Goal: Task Accomplishment & Management: Complete application form

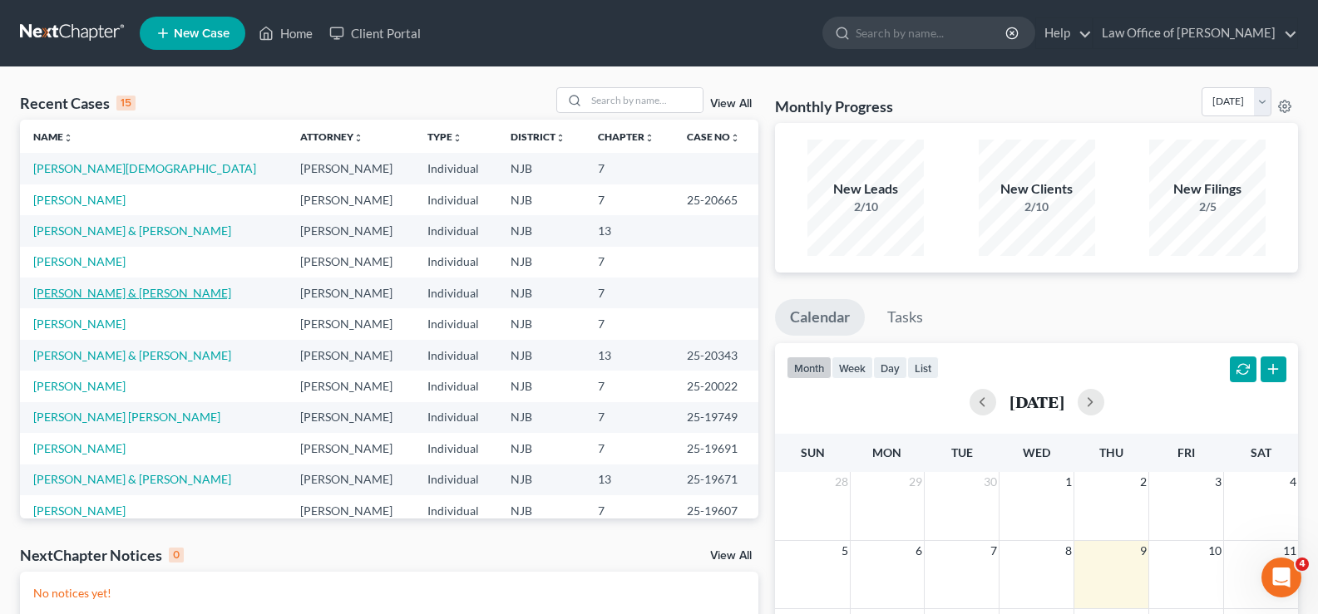
click at [75, 293] on link "[PERSON_NAME] & [PERSON_NAME]" at bounding box center [132, 293] width 198 height 14
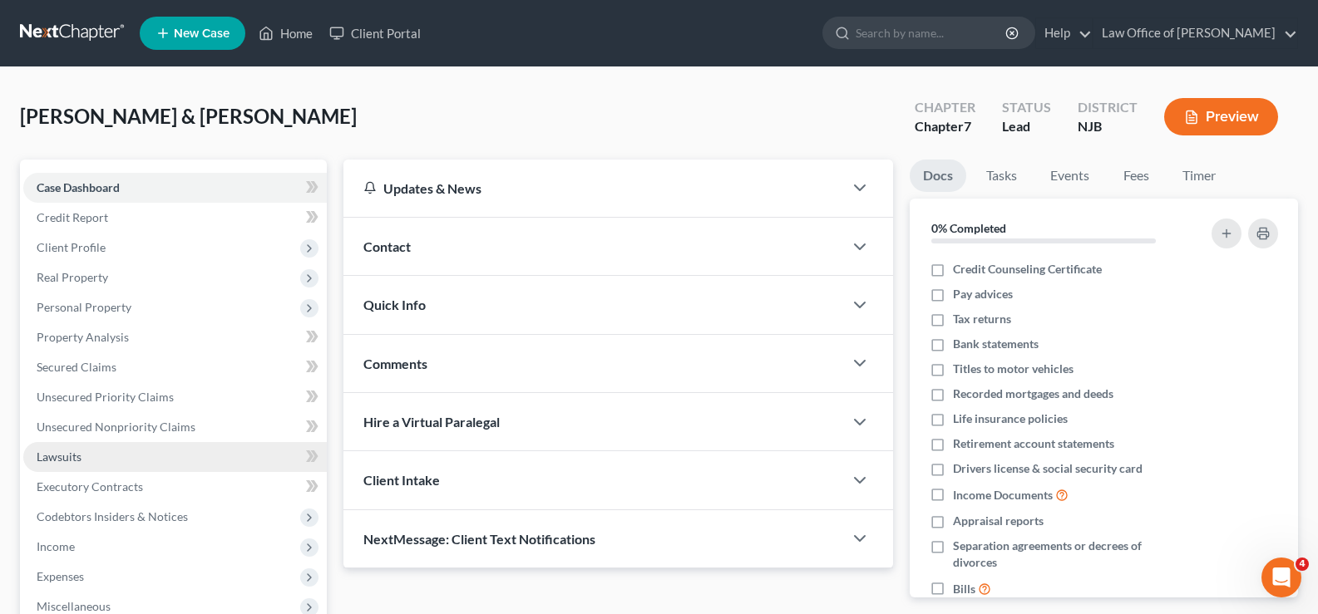
click at [60, 451] on span "Lawsuits" at bounding box center [59, 457] width 45 height 14
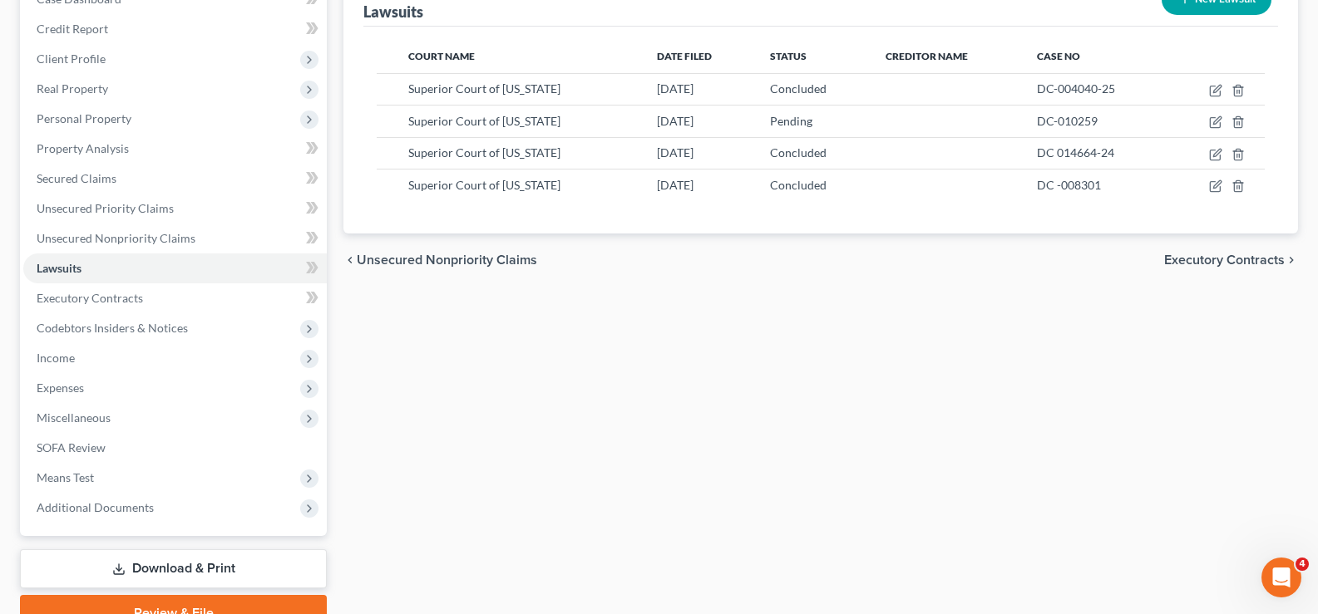
scroll to position [269, 0]
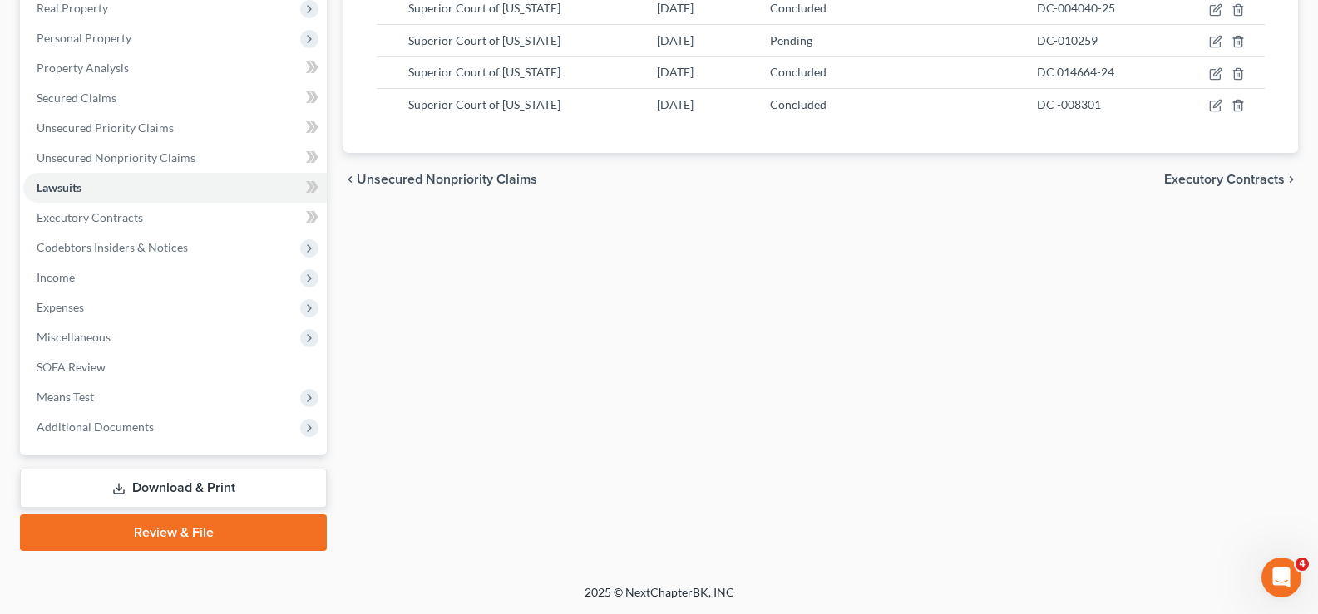
click at [164, 480] on link "Download & Print" at bounding box center [173, 488] width 307 height 39
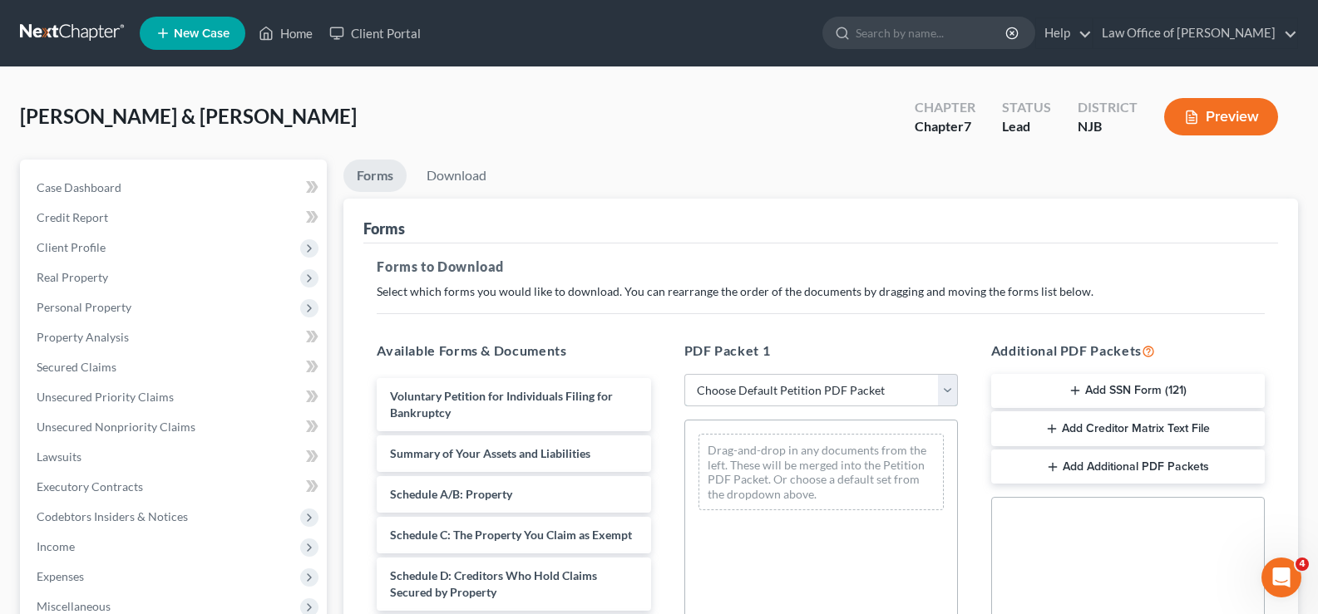
click at [692, 383] on select "Choose Default Petition PDF Packet Complete Bankruptcy Petition (all forms and …" at bounding box center [820, 390] width 273 height 33
select select "0"
click at [684, 374] on select "Choose Default Petition PDF Packet Complete Bankruptcy Petition (all forms and …" at bounding box center [820, 390] width 273 height 33
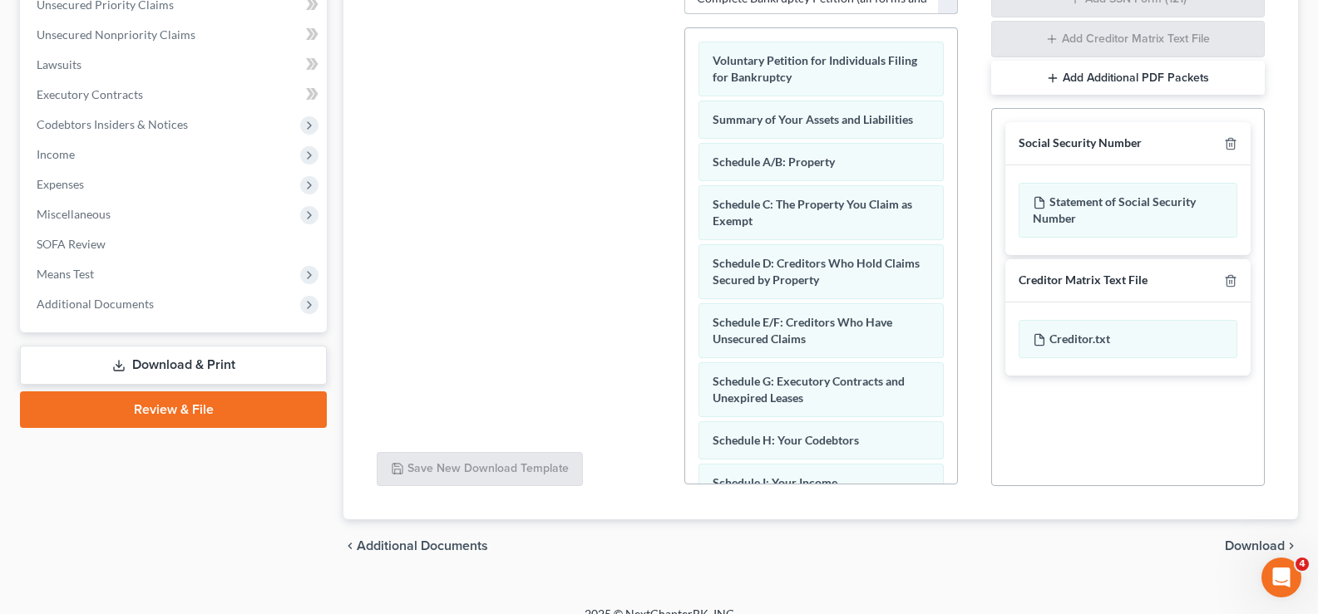
scroll to position [414, 0]
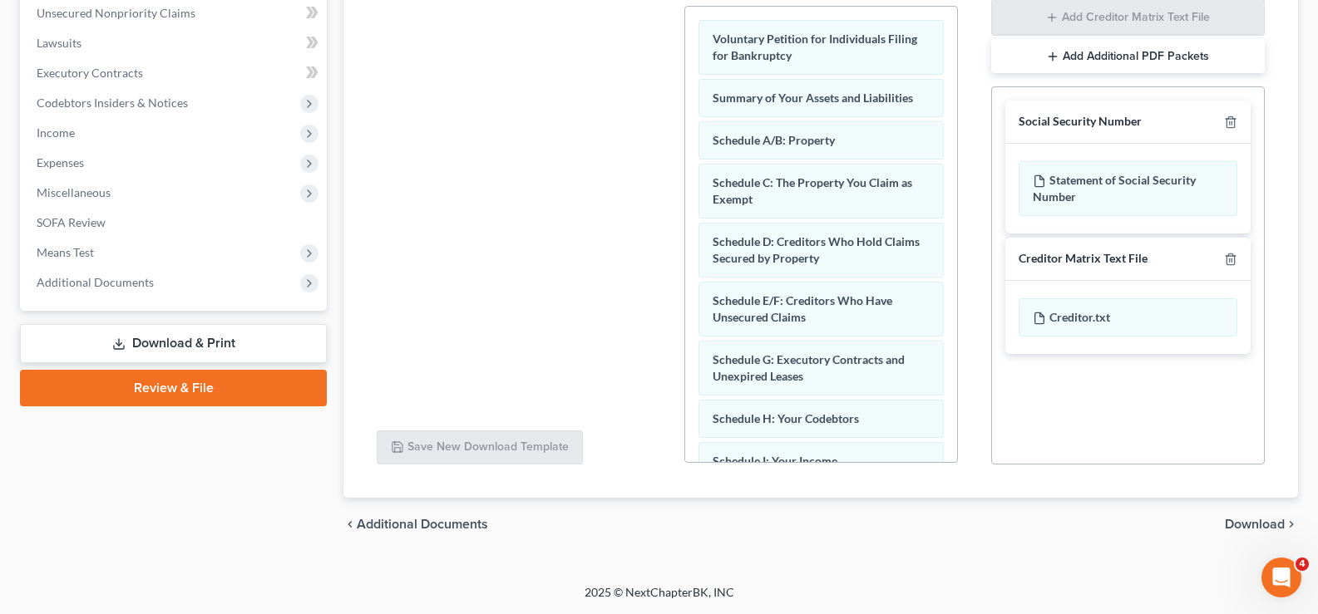
click at [1259, 522] on span "Download" at bounding box center [1254, 524] width 60 height 13
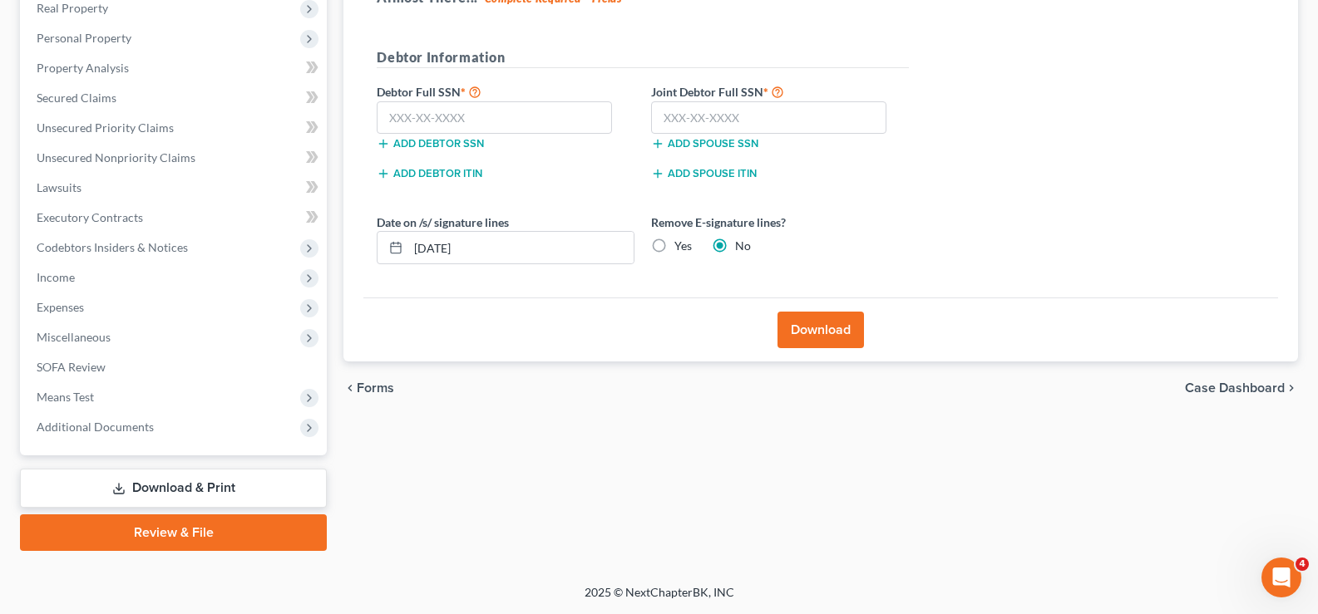
scroll to position [269, 0]
click at [389, 116] on input "text" at bounding box center [494, 117] width 235 height 33
type input "073-88-0605"
click at [664, 108] on input "text" at bounding box center [768, 117] width 235 height 33
type input "059-84-5999"
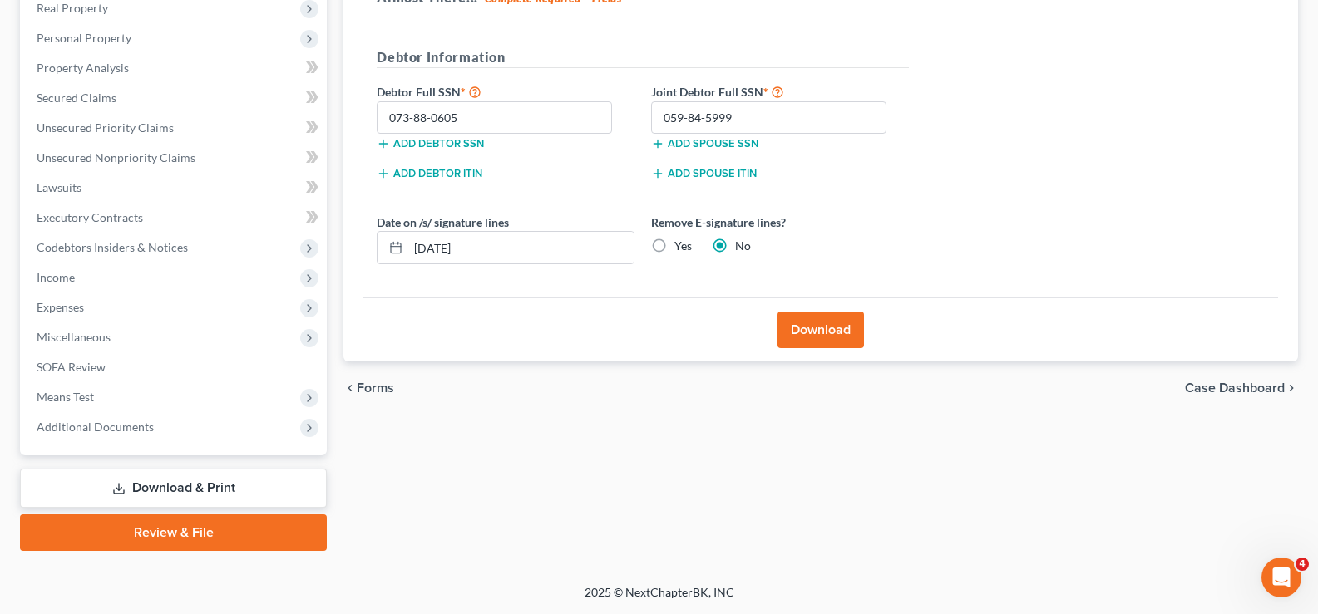
click at [819, 328] on button "Download" at bounding box center [820, 330] width 86 height 37
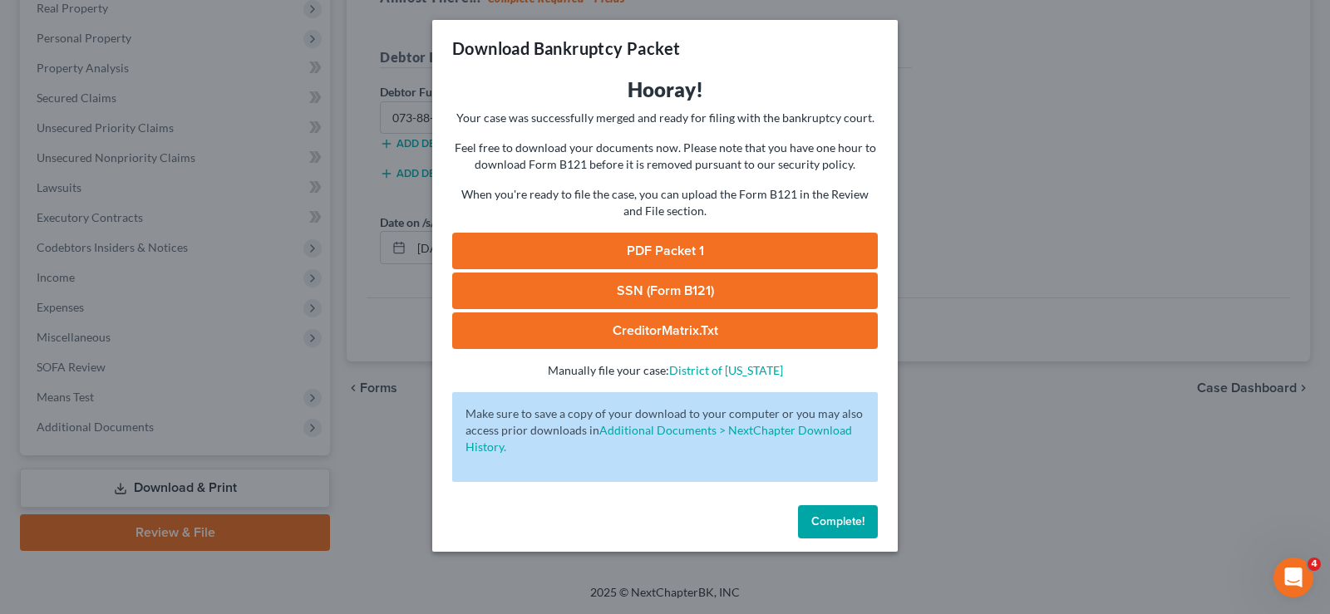
click at [697, 250] on link "PDF Packet 1" at bounding box center [665, 251] width 426 height 37
click at [850, 512] on button "Complete!" at bounding box center [838, 521] width 80 height 33
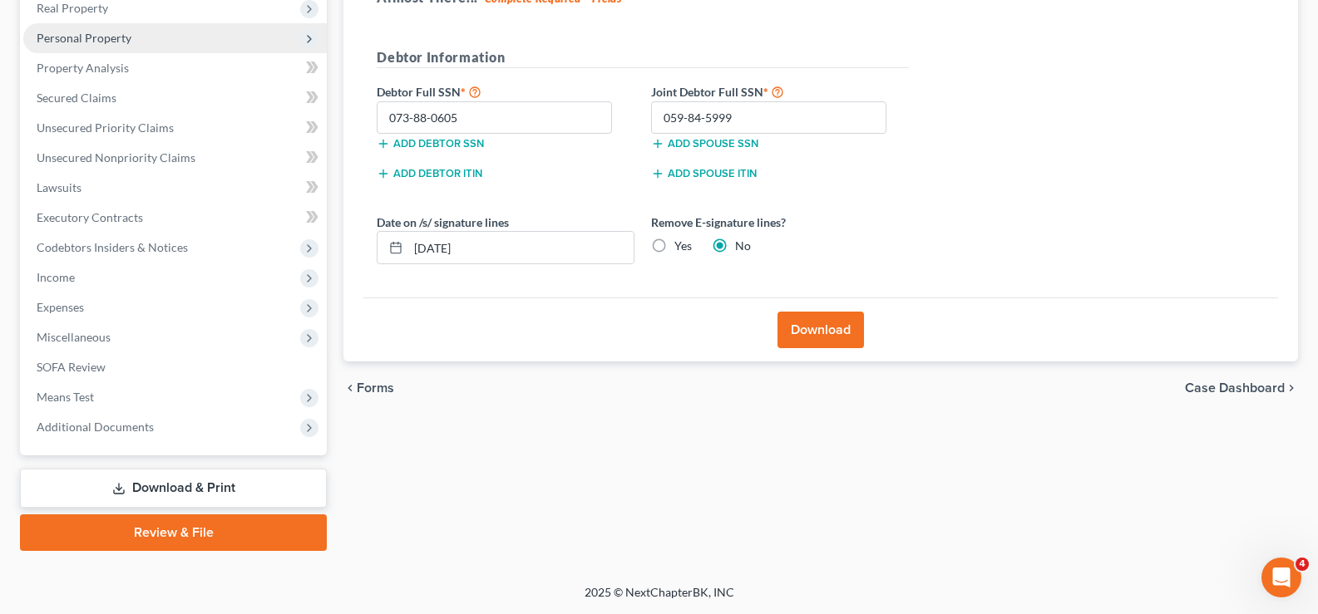
click at [78, 32] on span "Personal Property" at bounding box center [84, 38] width 95 height 14
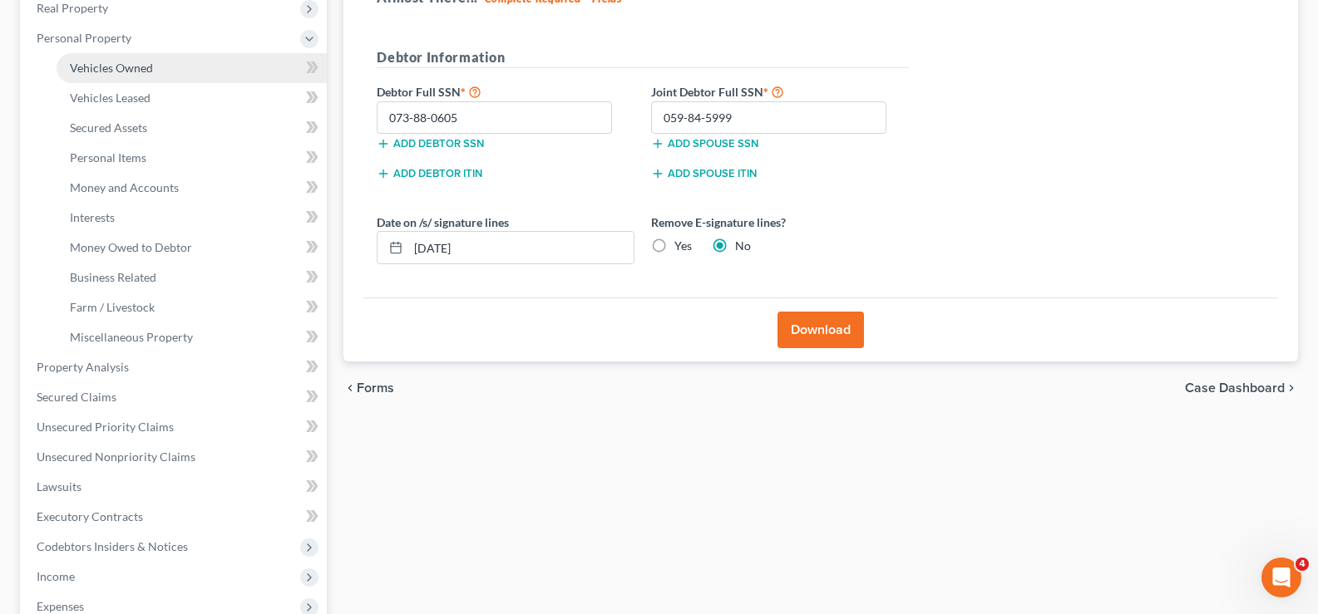
click at [135, 65] on span "Vehicles Owned" at bounding box center [111, 68] width 83 height 14
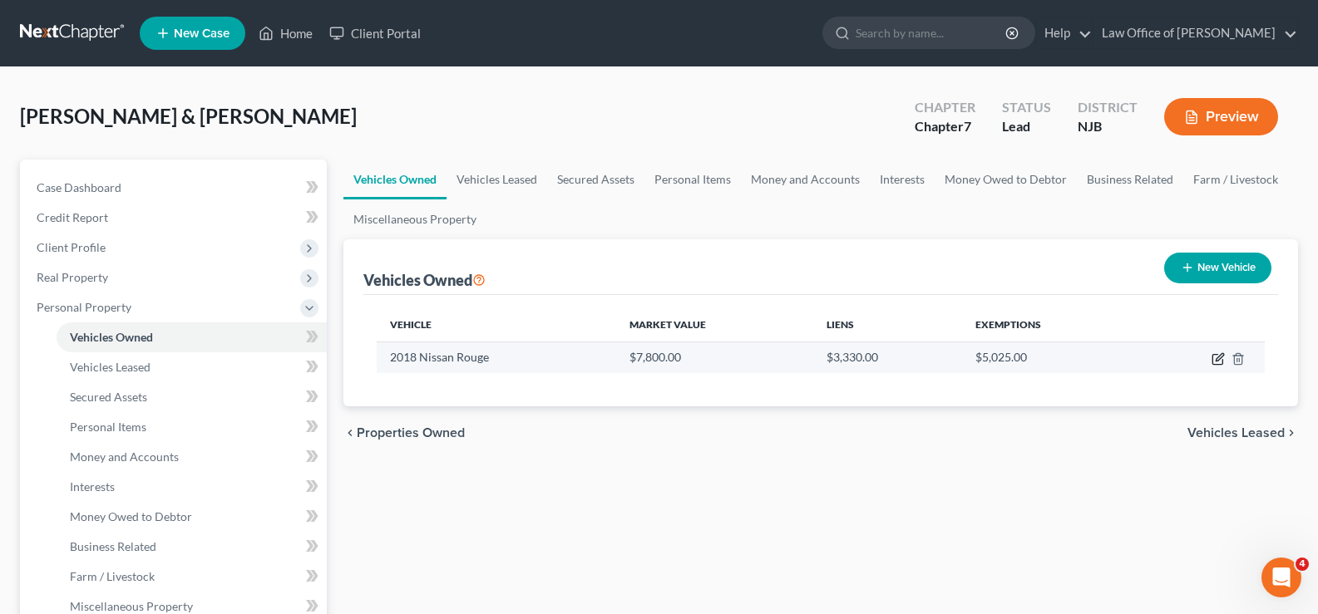
click at [1218, 354] on icon "button" at bounding box center [1217, 358] width 13 height 13
select select "0"
select select "8"
select select "3"
select select "2"
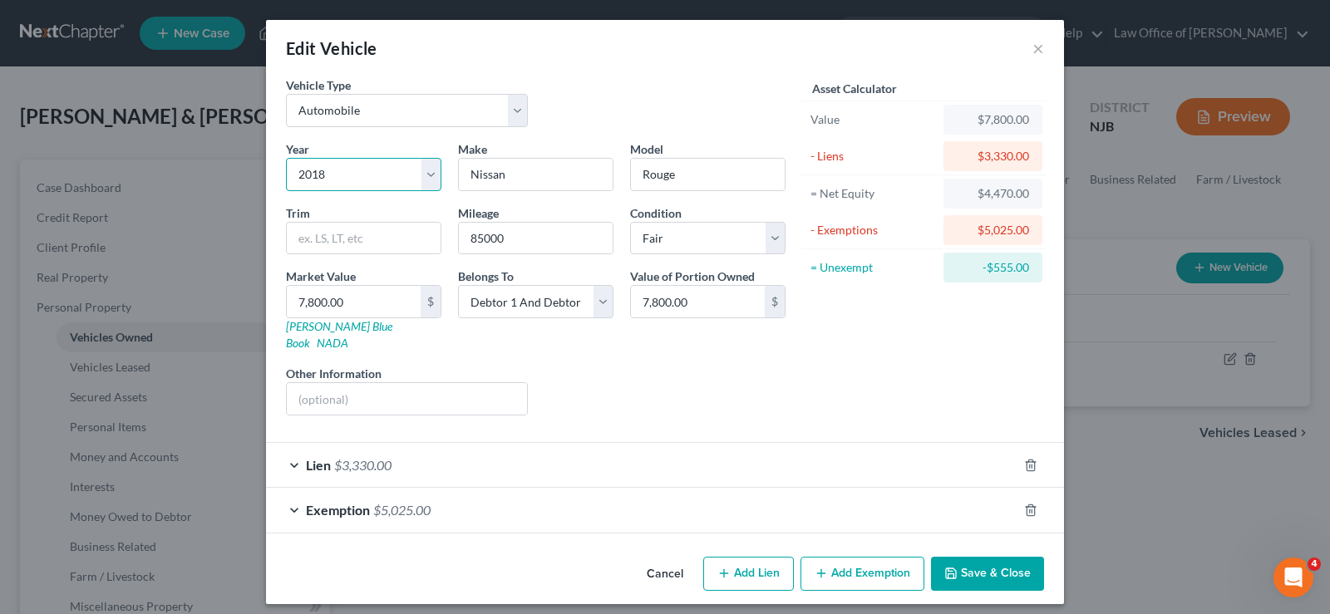
click at [431, 175] on select "Select 2026 2025 2024 2023 2022 2021 2020 2019 2018 2017 2016 2015 2014 2013 20…" at bounding box center [363, 174] width 155 height 33
select select "9"
click at [286, 158] on select "Select 2026 2025 2024 2023 2022 2021 2020 2019 2018 2017 2016 2015 2014 2013 20…" at bounding box center [363, 174] width 155 height 33
click at [1008, 557] on button "Save & Close" at bounding box center [987, 574] width 113 height 35
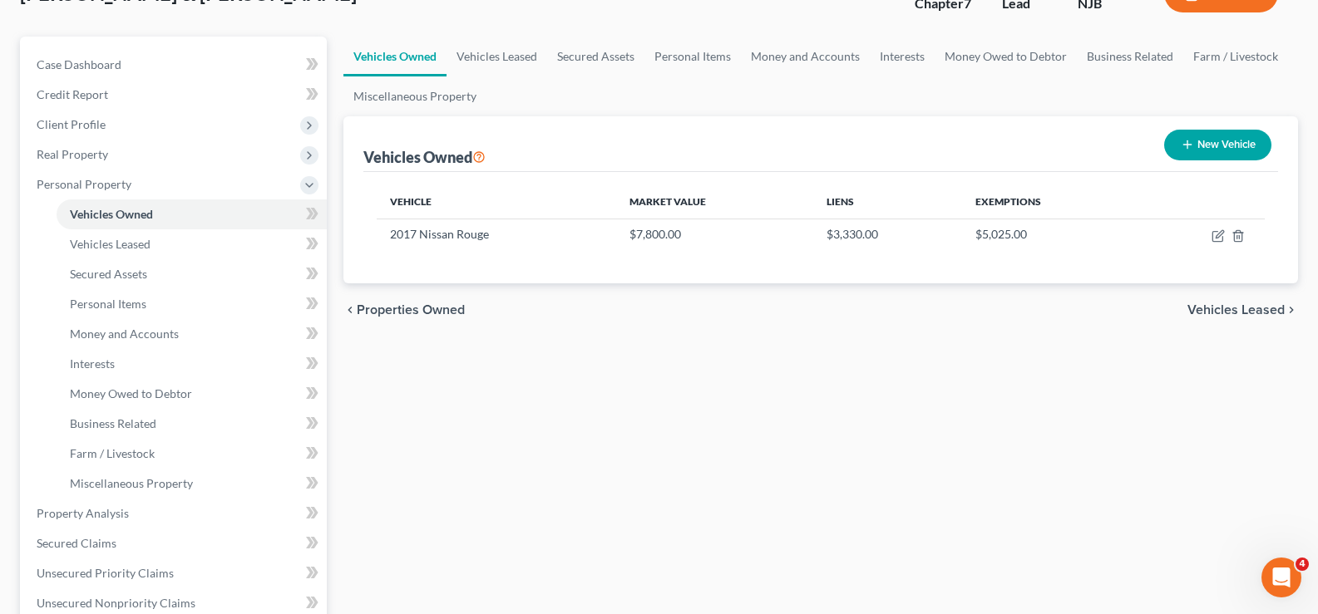
scroll to position [120, 0]
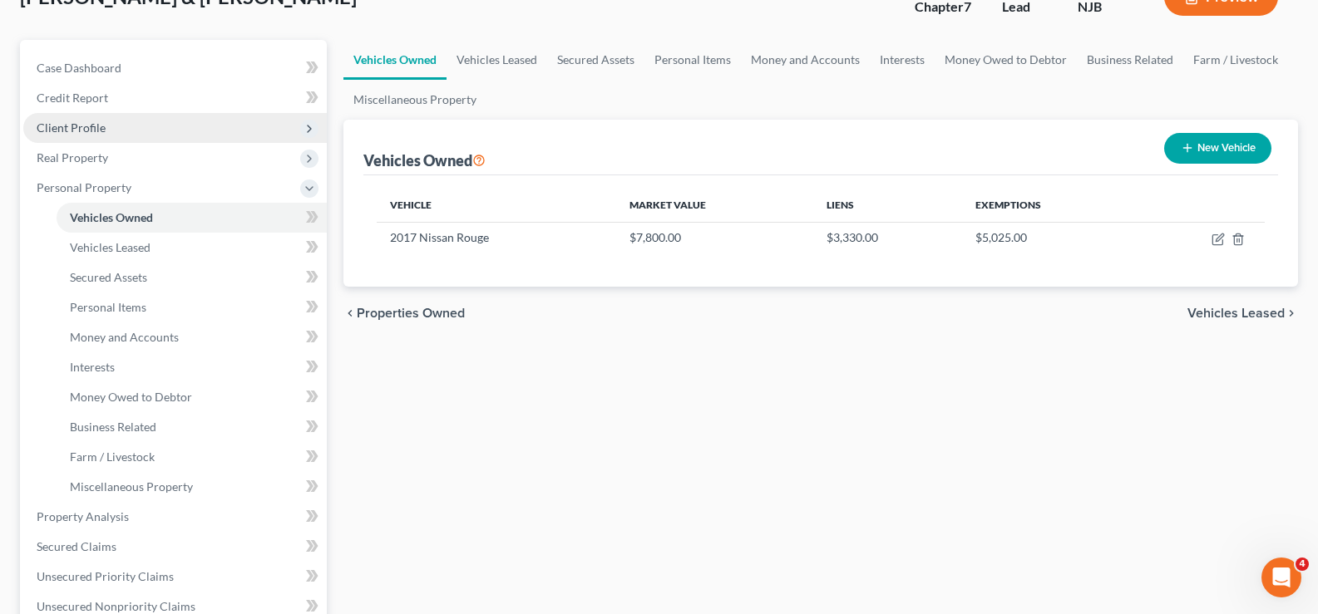
click at [95, 126] on span "Client Profile" at bounding box center [71, 128] width 69 height 14
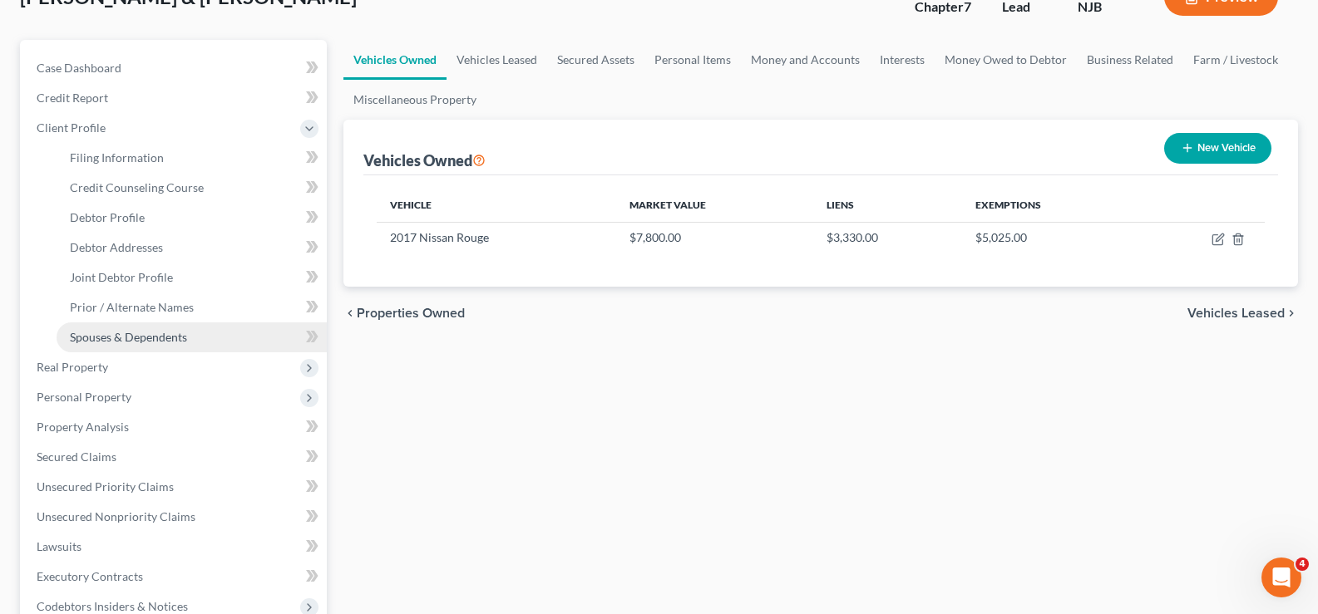
click at [132, 337] on span "Spouses & Dependents" at bounding box center [128, 337] width 117 height 14
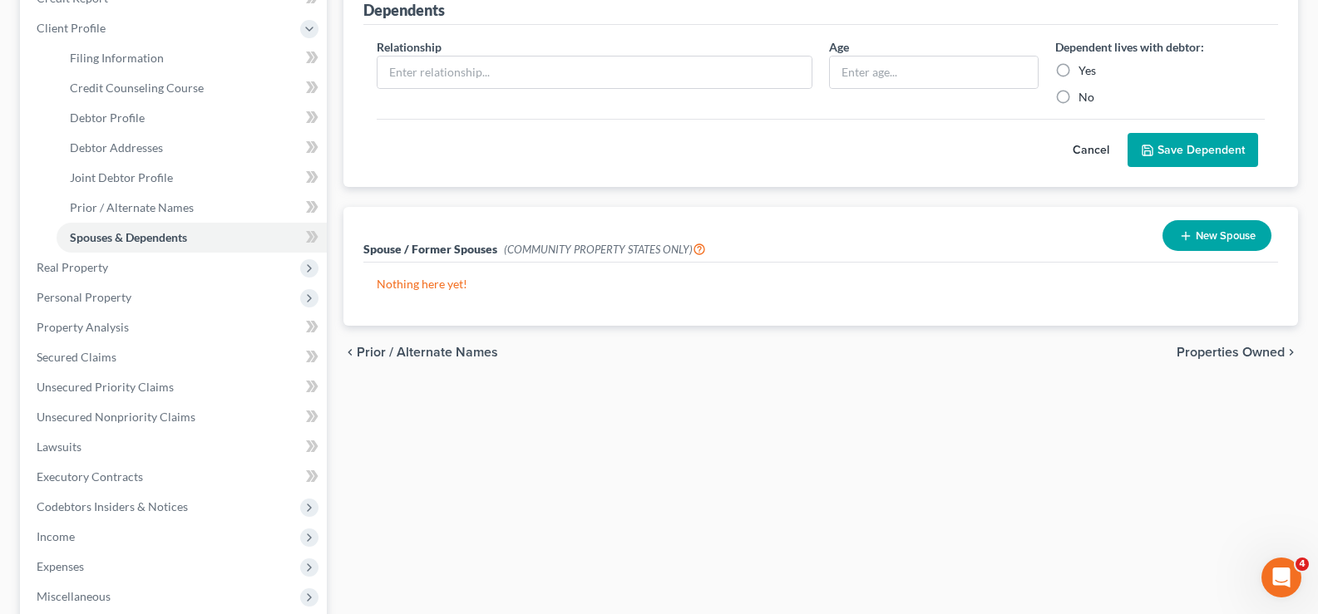
scroll to position [479, 0]
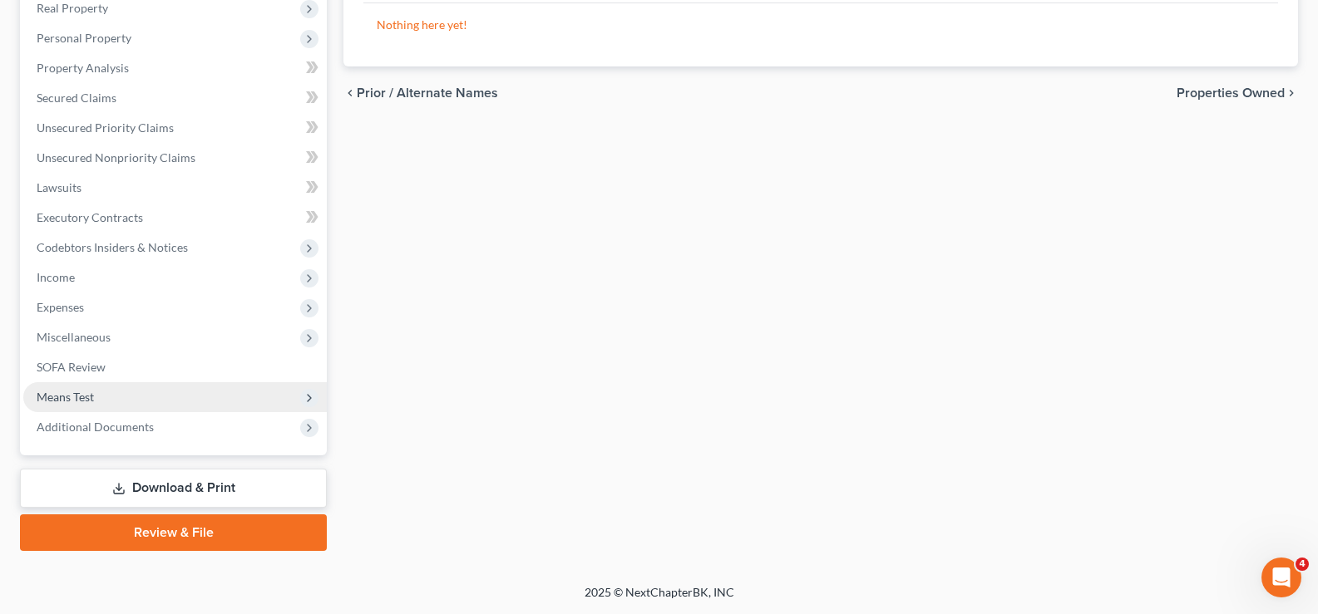
click at [71, 395] on span "Means Test" at bounding box center [65, 397] width 57 height 14
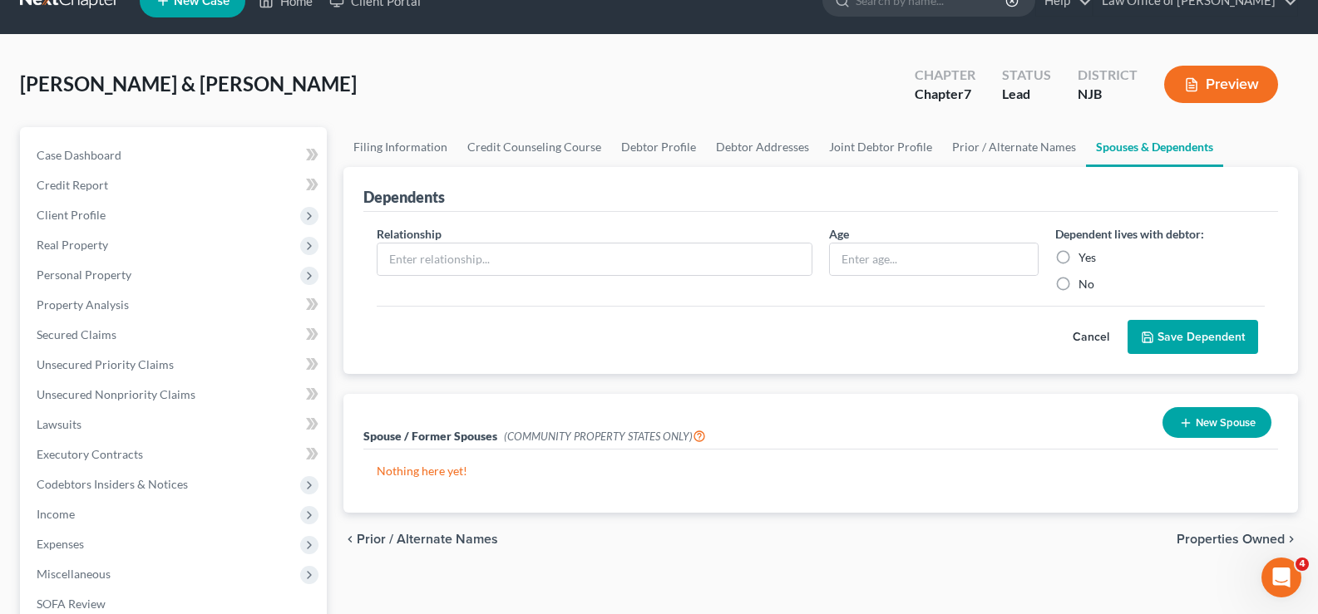
scroll to position [68, 0]
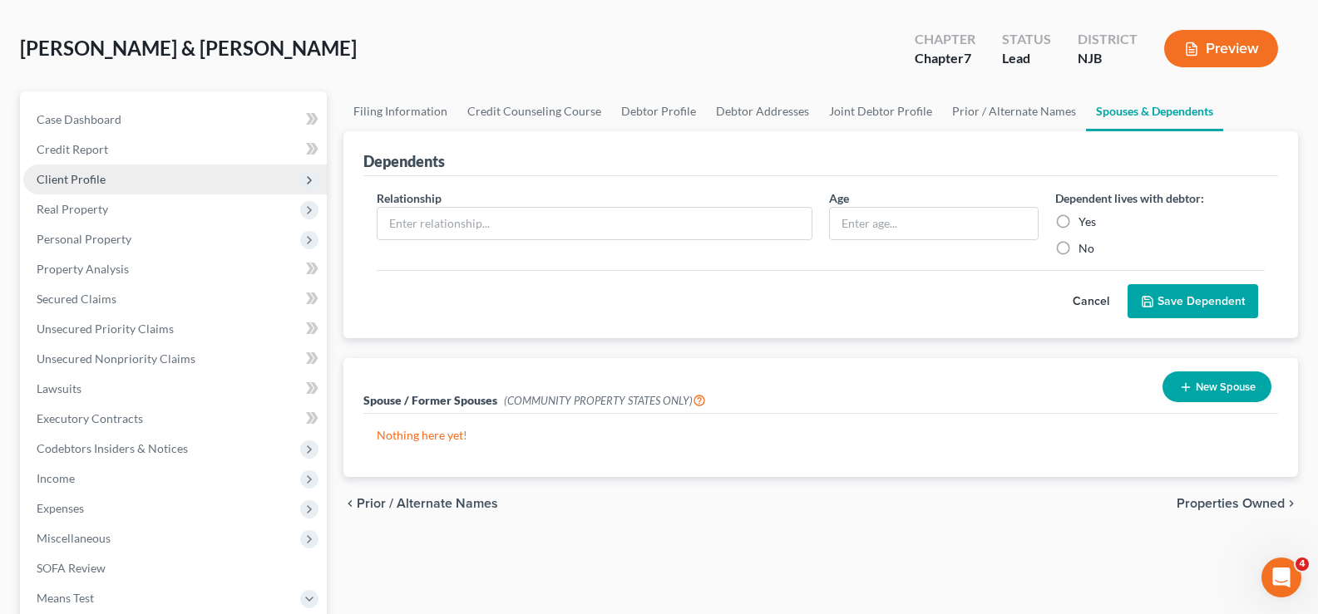
click at [69, 170] on span "Client Profile" at bounding box center [174, 180] width 303 height 30
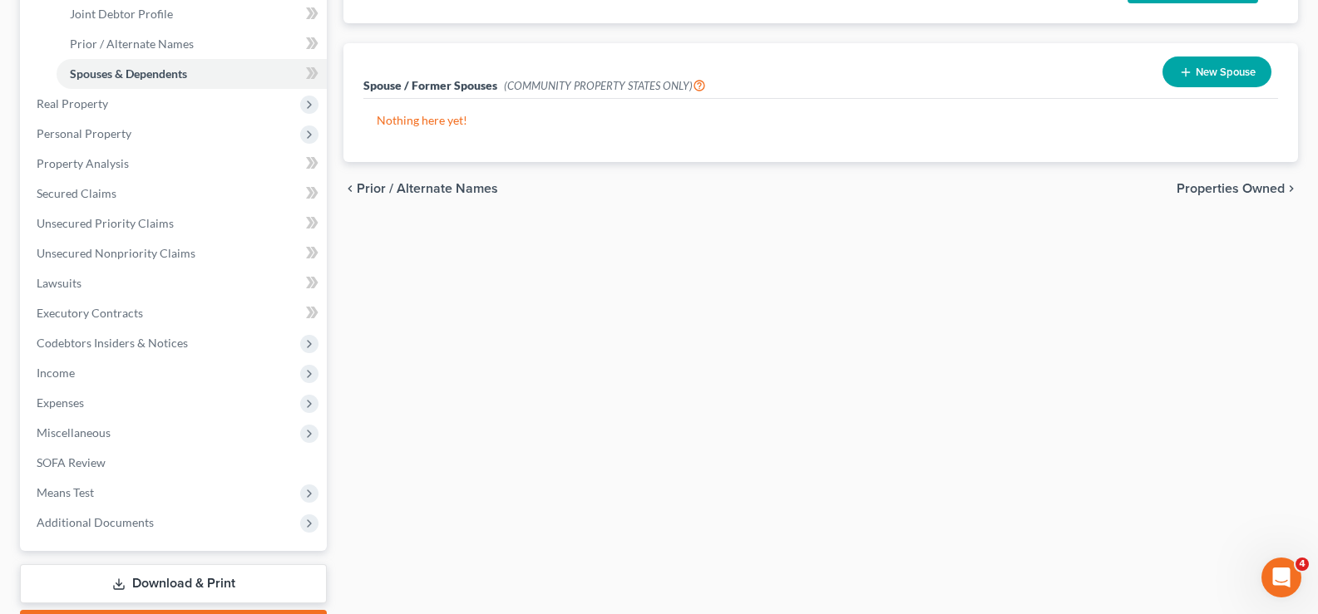
scroll to position [387, 0]
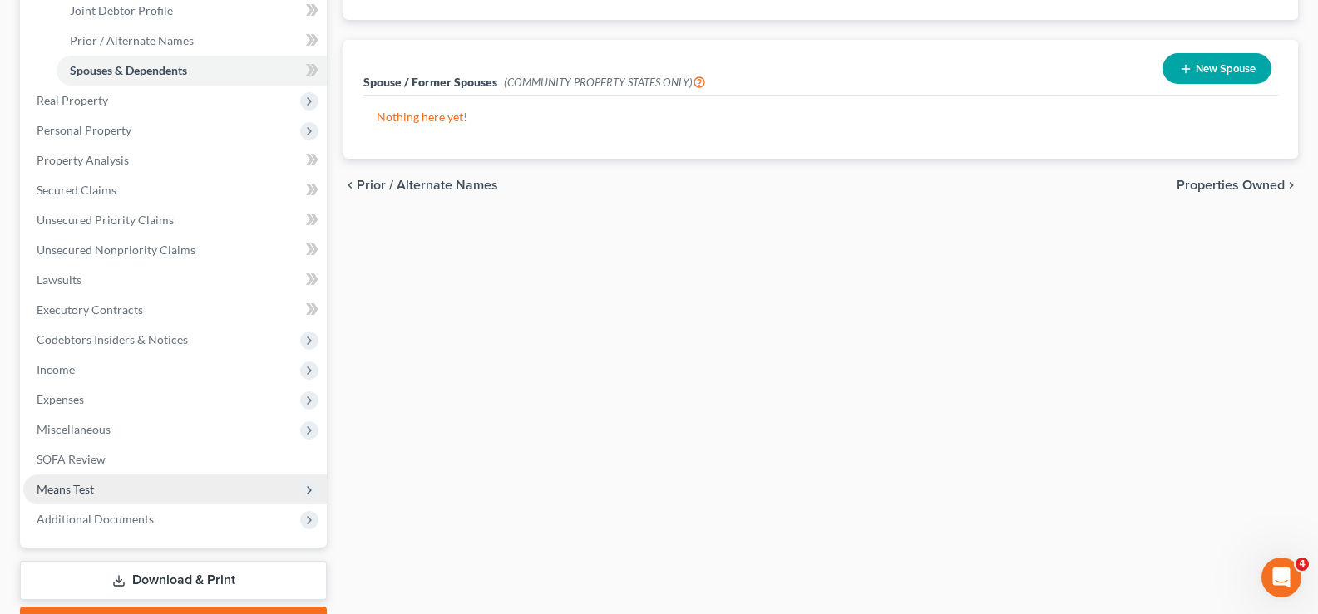
click at [68, 485] on span "Means Test" at bounding box center [65, 489] width 57 height 14
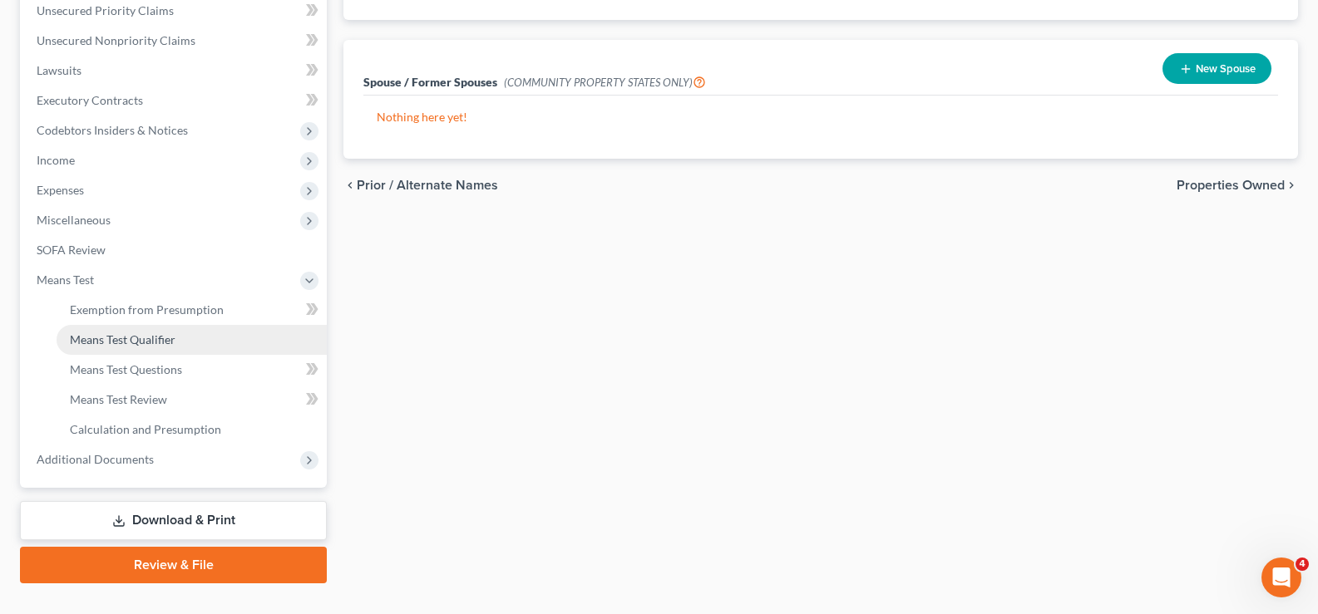
click at [142, 333] on span "Means Test Qualifier" at bounding box center [123, 340] width 106 height 14
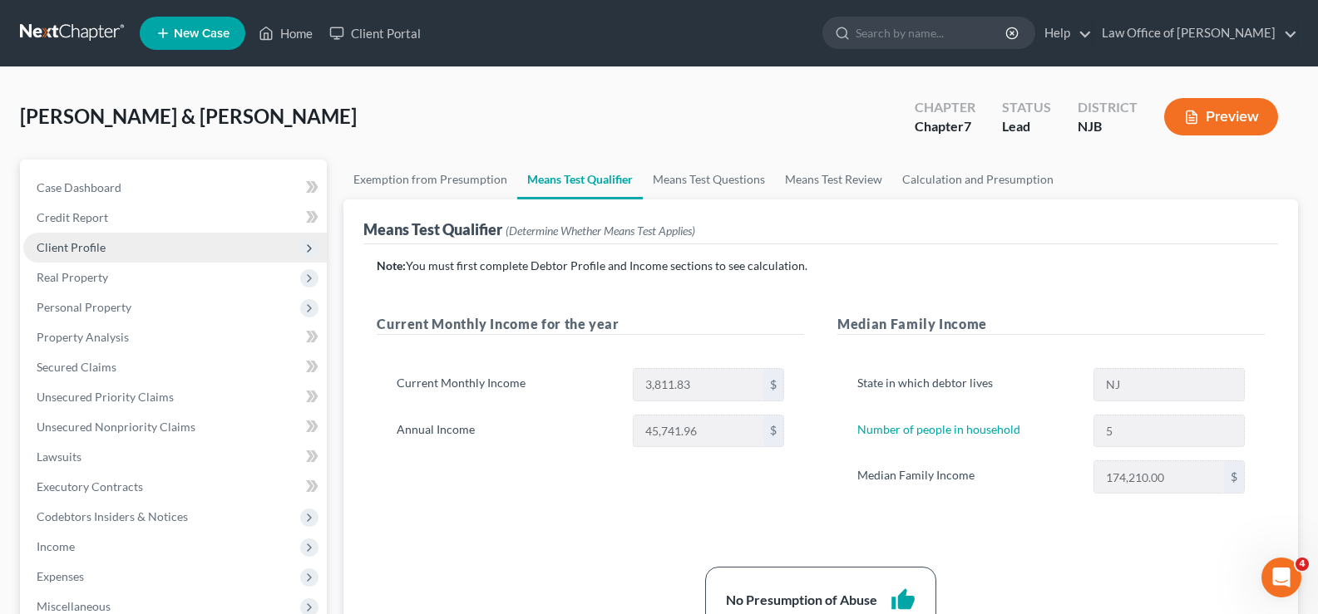
click at [86, 243] on span "Client Profile" at bounding box center [71, 247] width 69 height 14
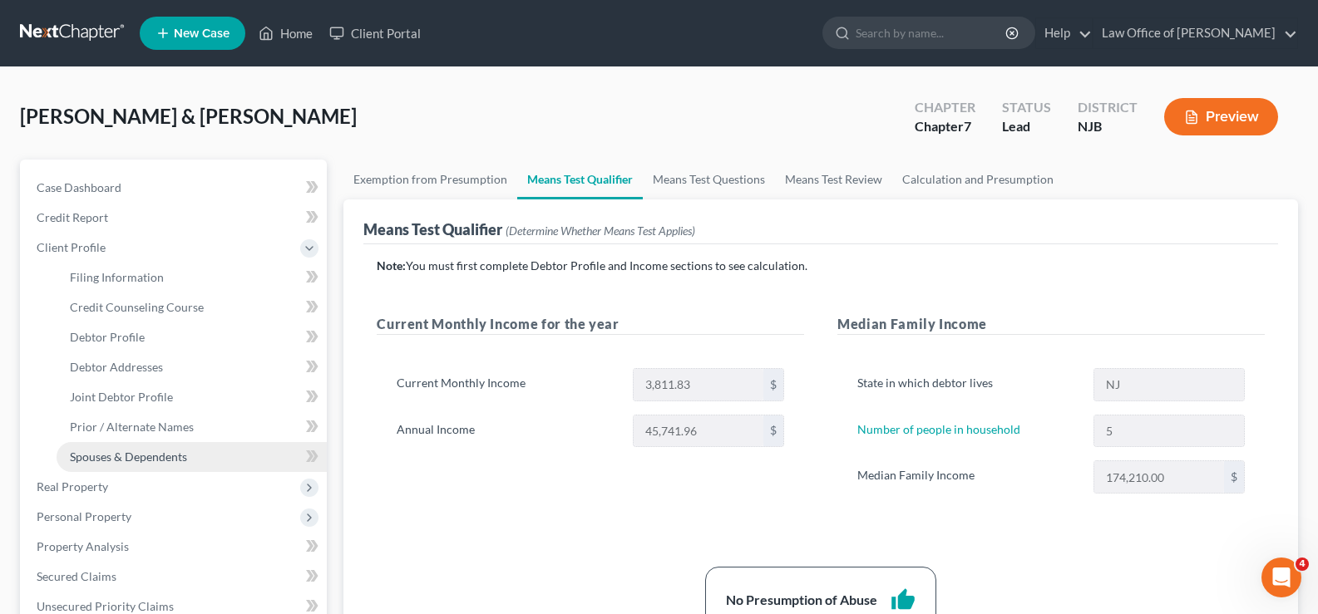
click at [121, 458] on span "Spouses & Dependents" at bounding box center [128, 457] width 117 height 14
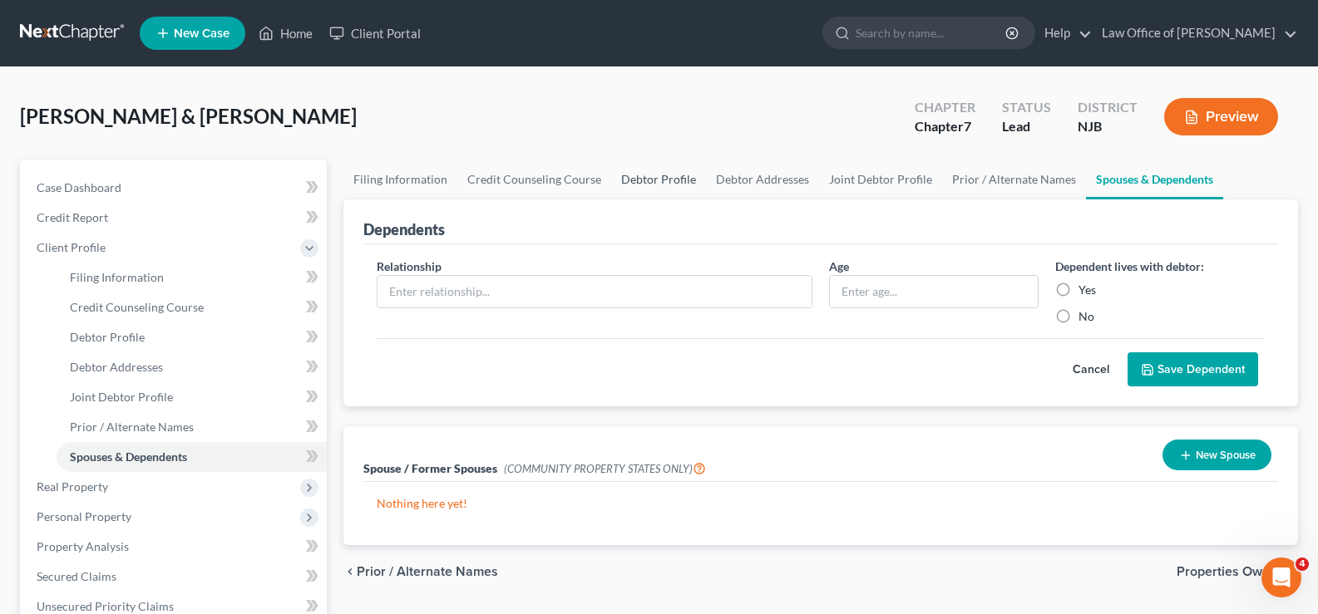
click at [635, 182] on link "Debtor Profile" at bounding box center [658, 180] width 95 height 40
select select "1"
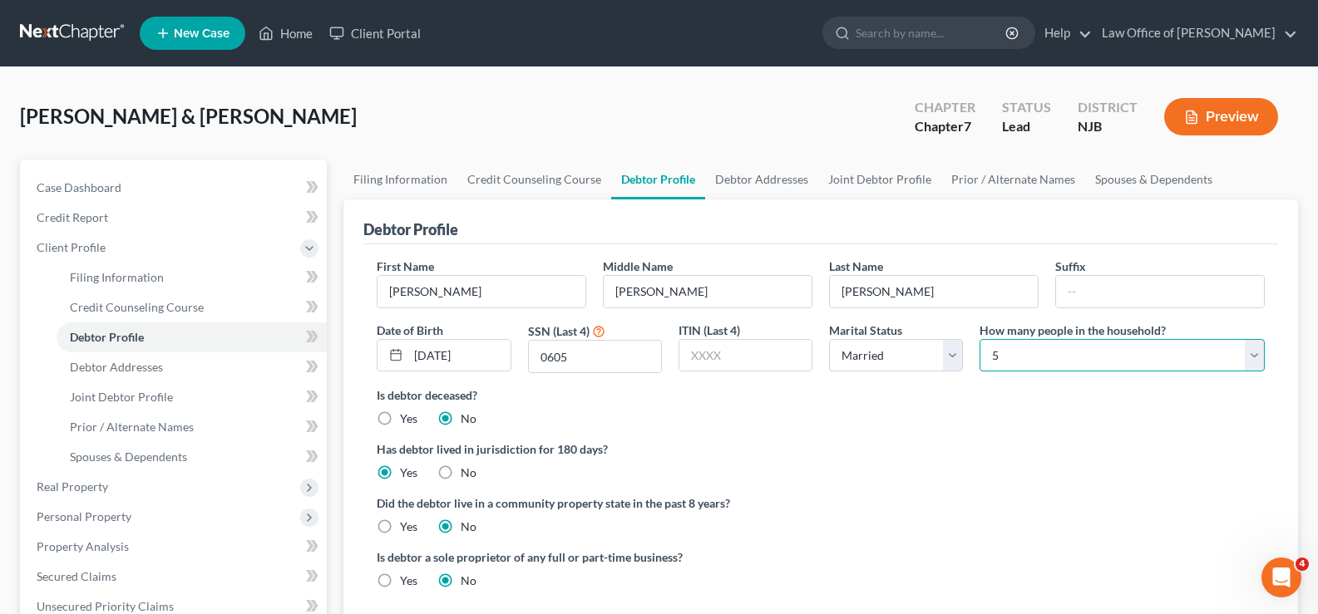
click at [1074, 348] on select "Select 1 2 3 4 5 6 7 8 9 10 11 12 13 14 15 16 17 18 19 20" at bounding box center [1121, 355] width 285 height 33
click at [979, 339] on select "Select 1 2 3 4 5 6 7 8 9 10 11 12 13 14 15 16 17 18 19 20" at bounding box center [1121, 355] width 285 height 33
click at [1090, 348] on select "Select 1 2 3 4 5 6 7 8 9 10 11 12 13 14 15 16 17 18 19 20" at bounding box center [1121, 355] width 285 height 33
select select "1"
click at [979, 339] on select "Select 1 2 3 4 5 6 7 8 9 10 11 12 13 14 15 16 17 18 19 20" at bounding box center [1121, 355] width 285 height 33
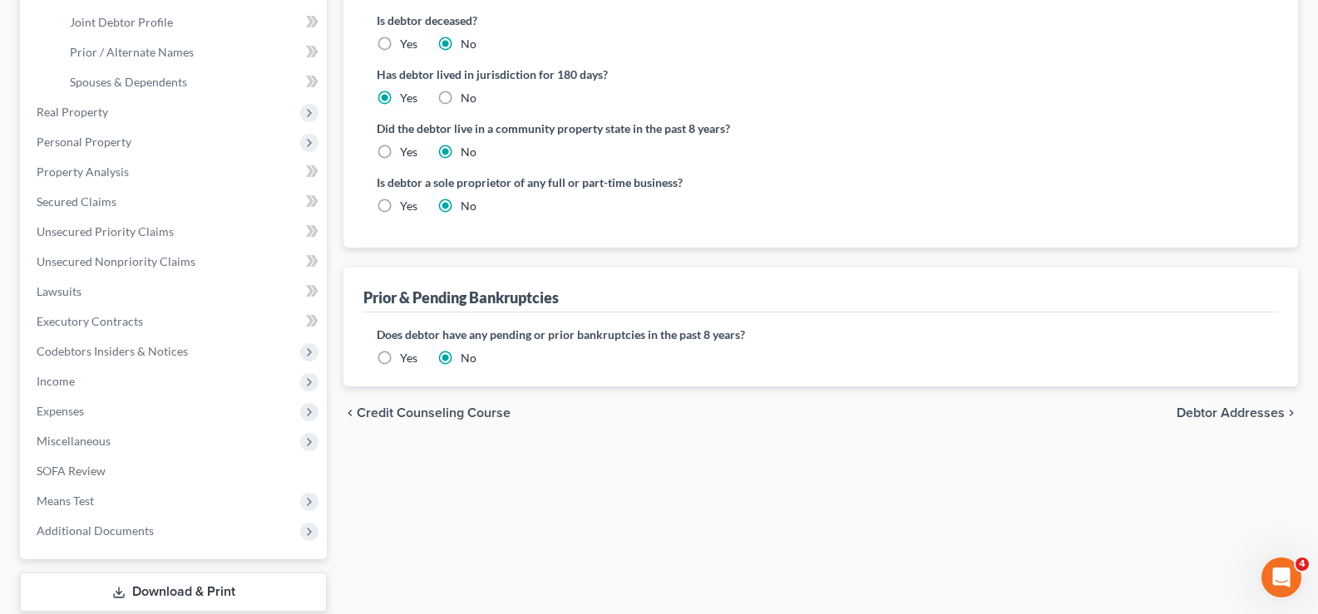
scroll to position [377, 0]
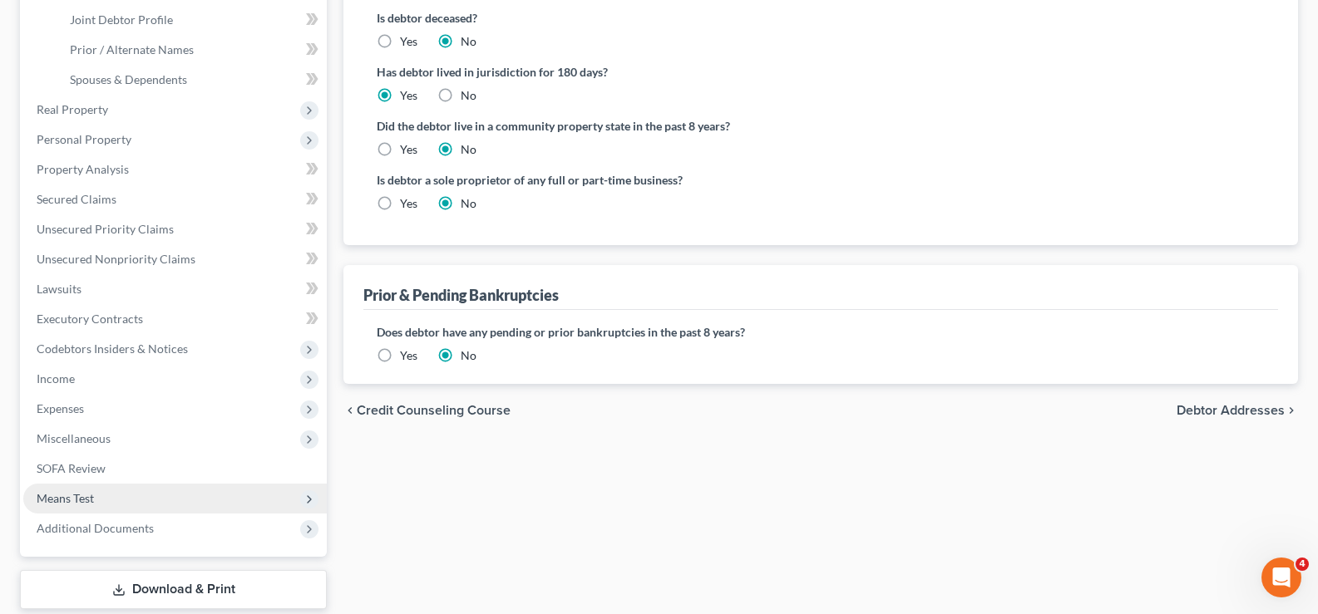
click at [49, 496] on span "Means Test" at bounding box center [65, 498] width 57 height 14
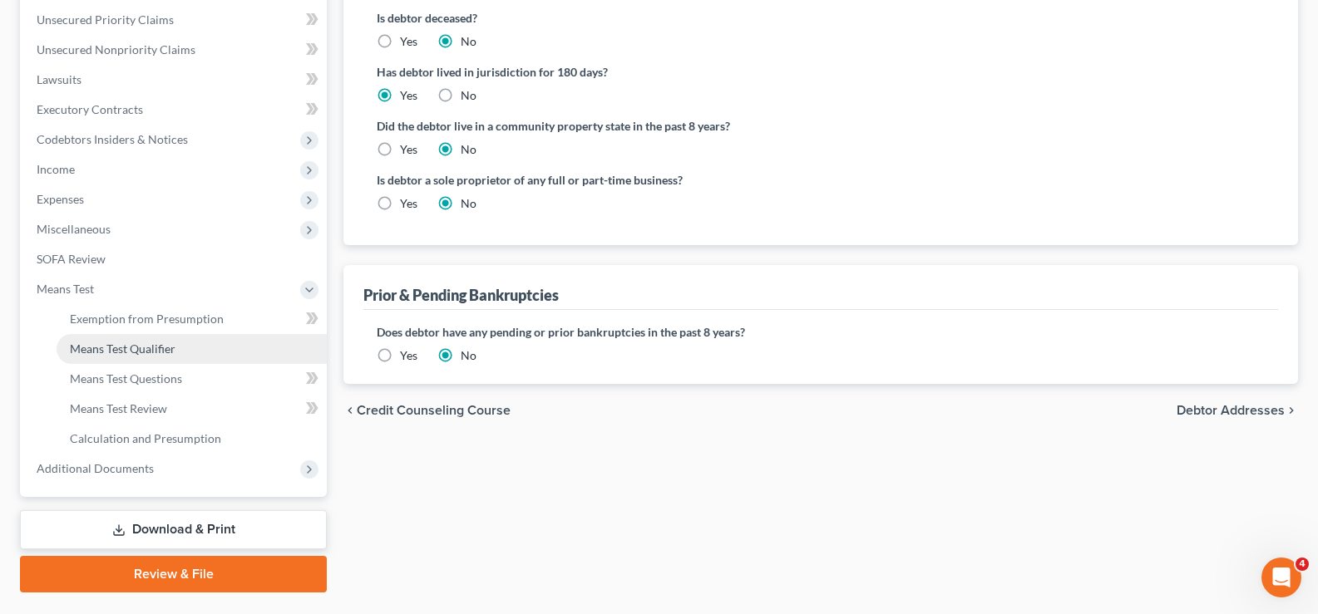
click at [113, 347] on span "Means Test Qualifier" at bounding box center [123, 349] width 106 height 14
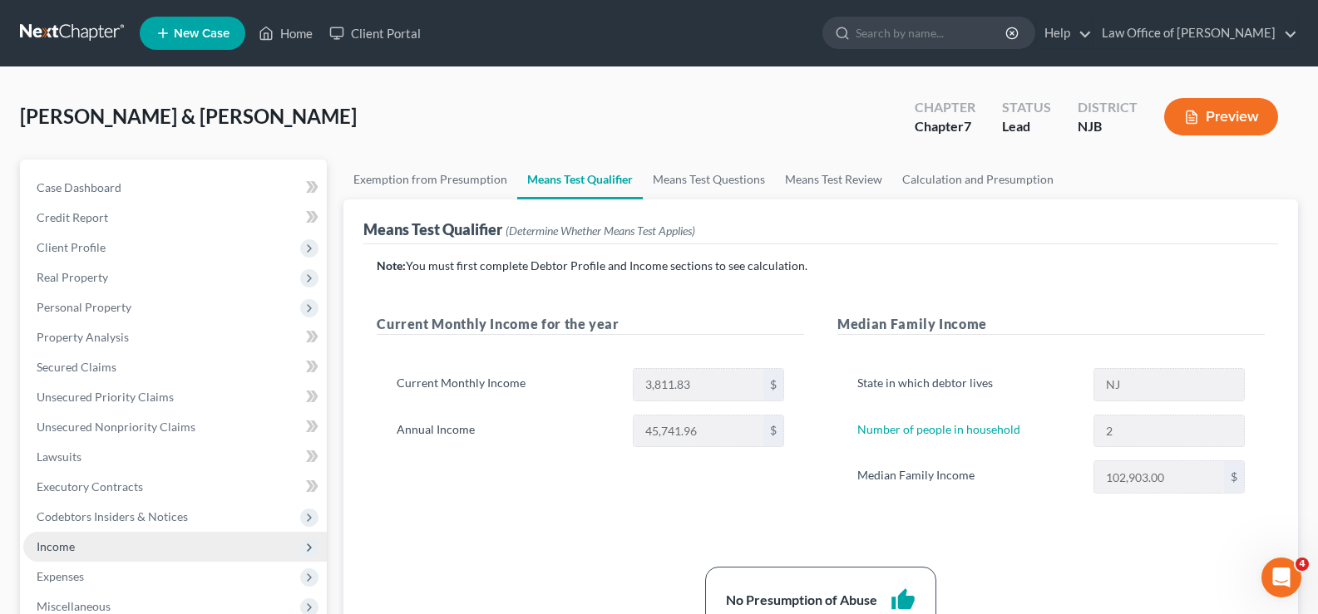
click at [57, 551] on span "Income" at bounding box center [56, 547] width 38 height 14
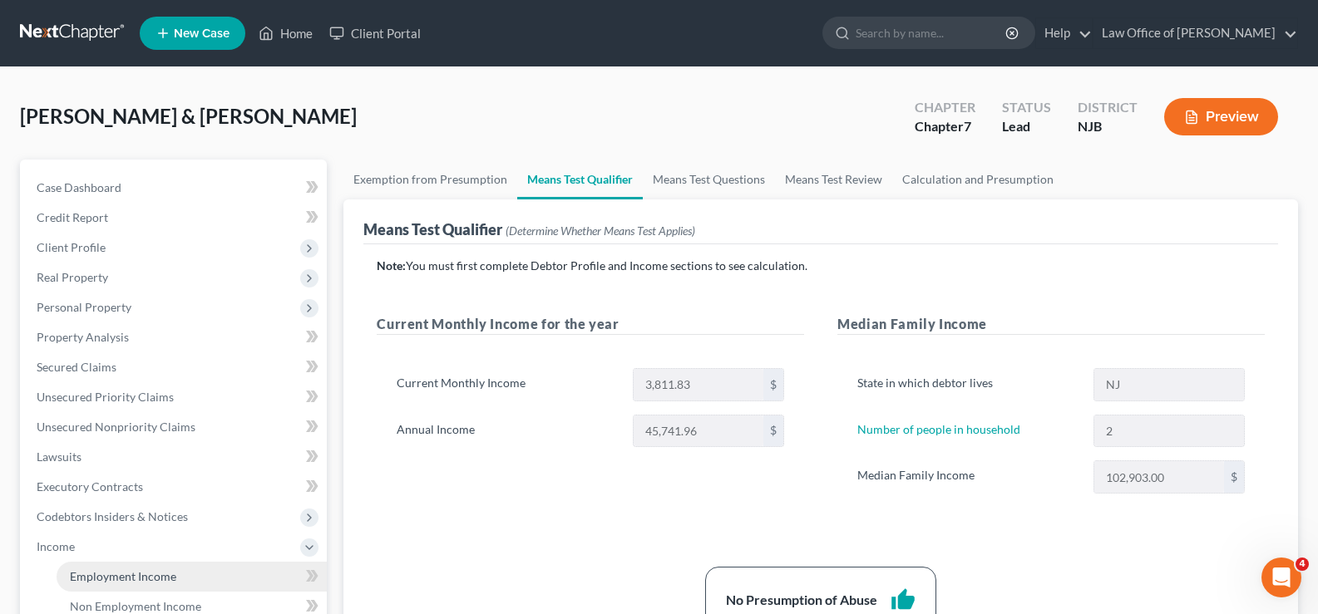
click at [112, 571] on span "Employment Income" at bounding box center [123, 576] width 106 height 14
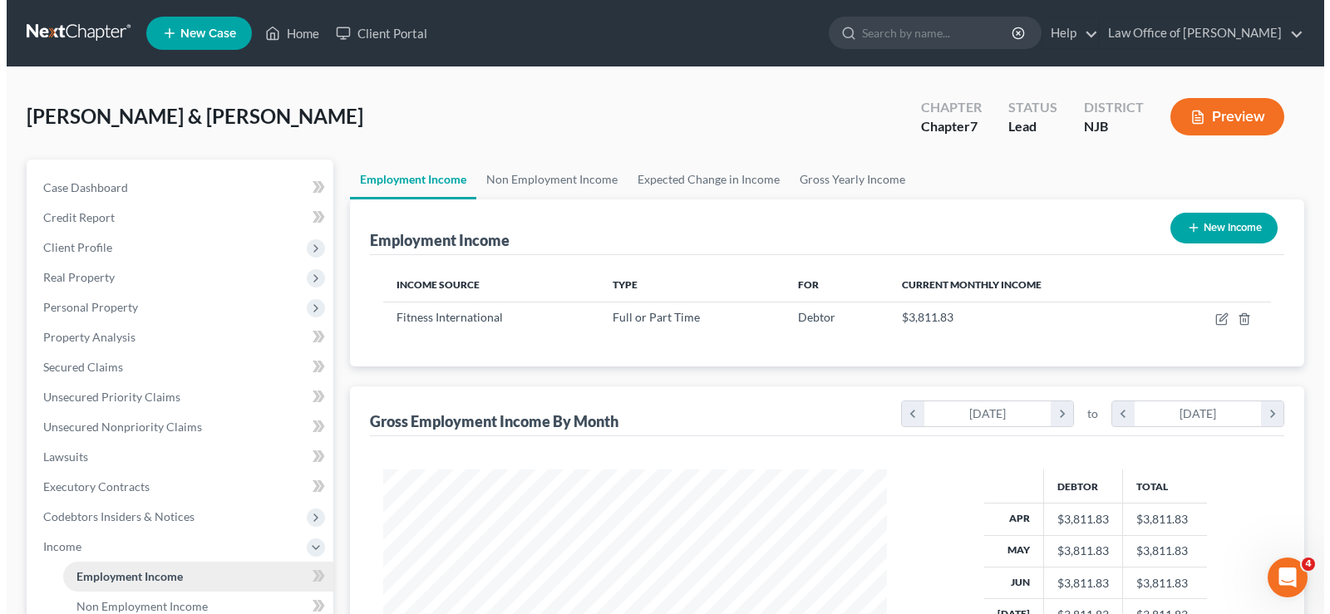
scroll to position [298, 537]
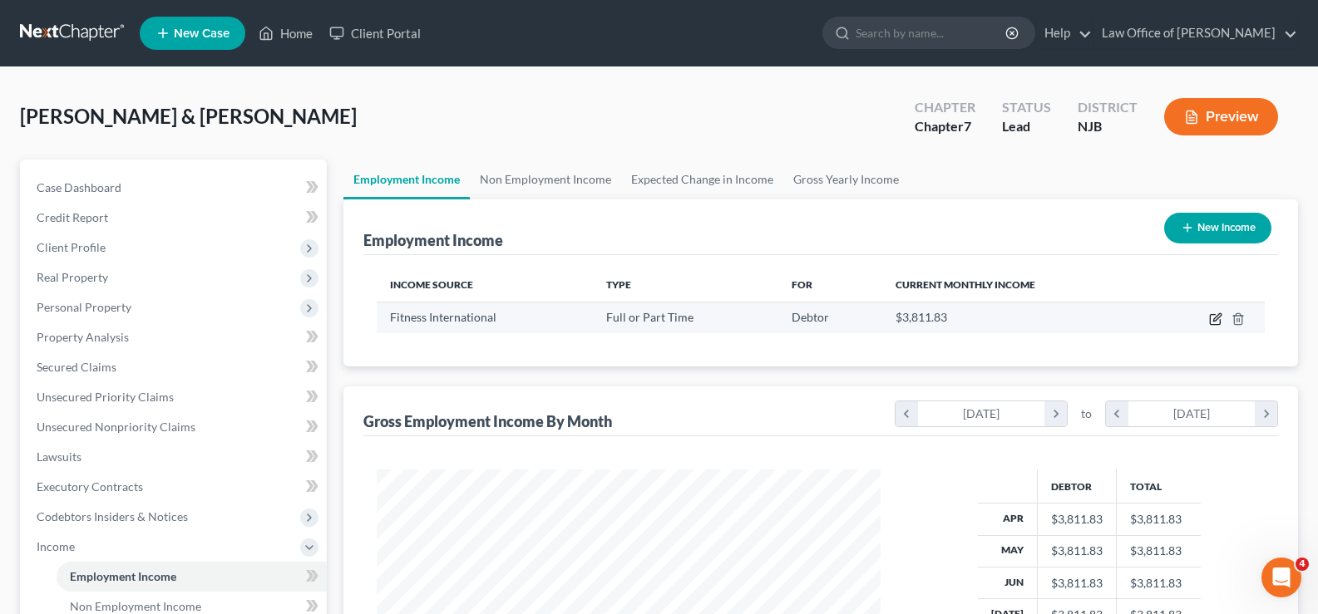
click at [1215, 315] on icon "button" at bounding box center [1215, 320] width 10 height 10
select select "0"
select select "2"
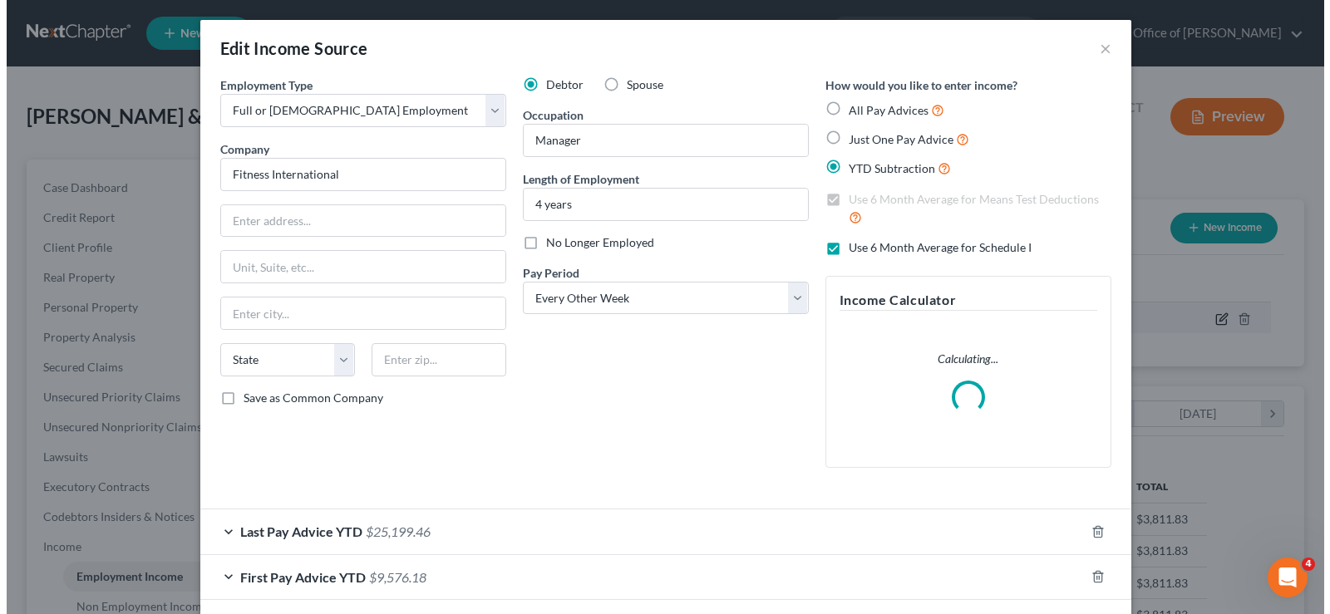
scroll to position [298, 543]
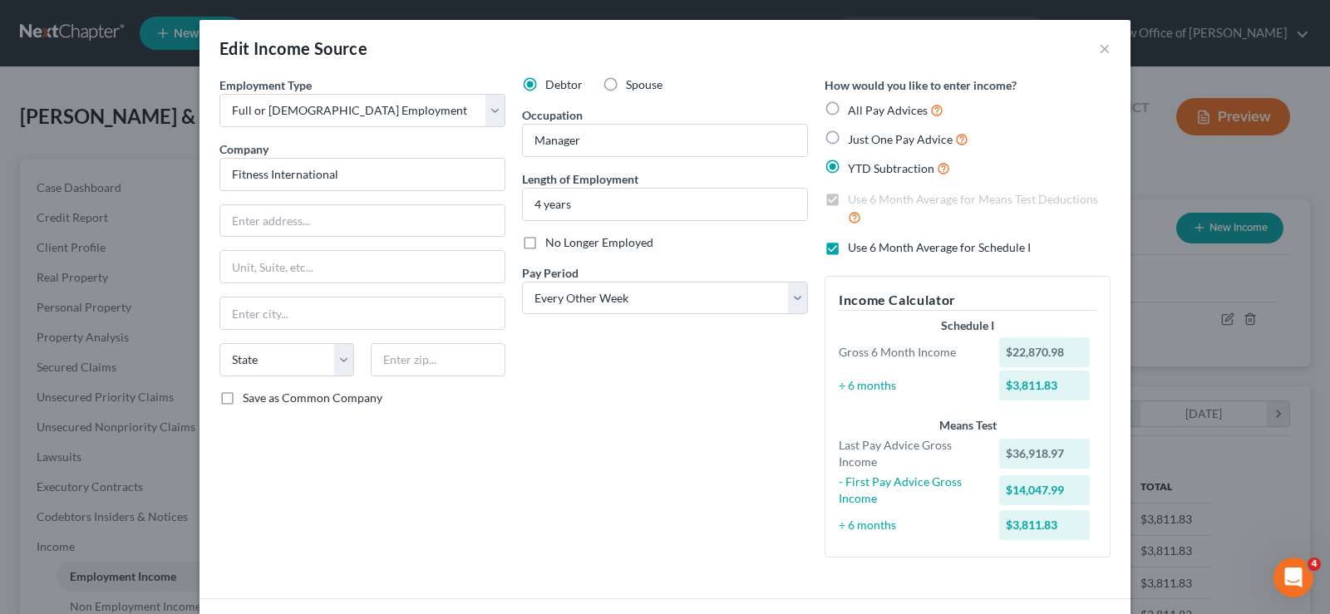
click at [626, 79] on label "Spouse" at bounding box center [644, 84] width 37 height 17
click at [633, 79] on input "Spouse" at bounding box center [638, 81] width 11 height 11
radio input "true"
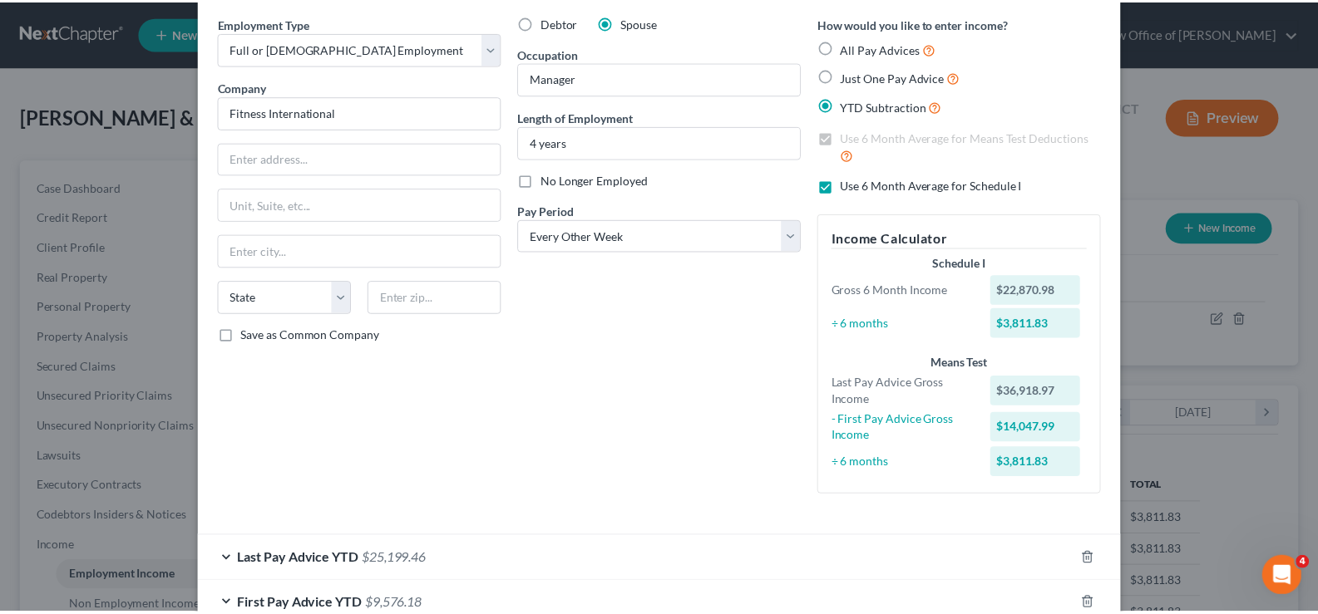
scroll to position [167, 0]
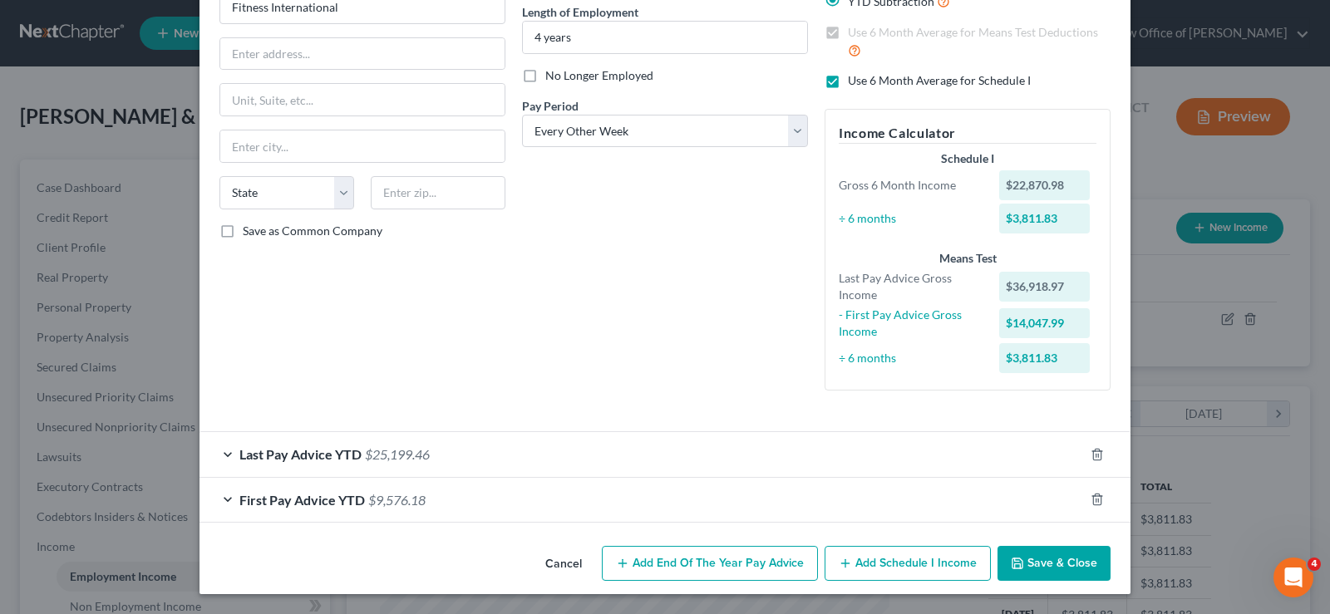
click at [1053, 565] on button "Save & Close" at bounding box center [1054, 563] width 113 height 35
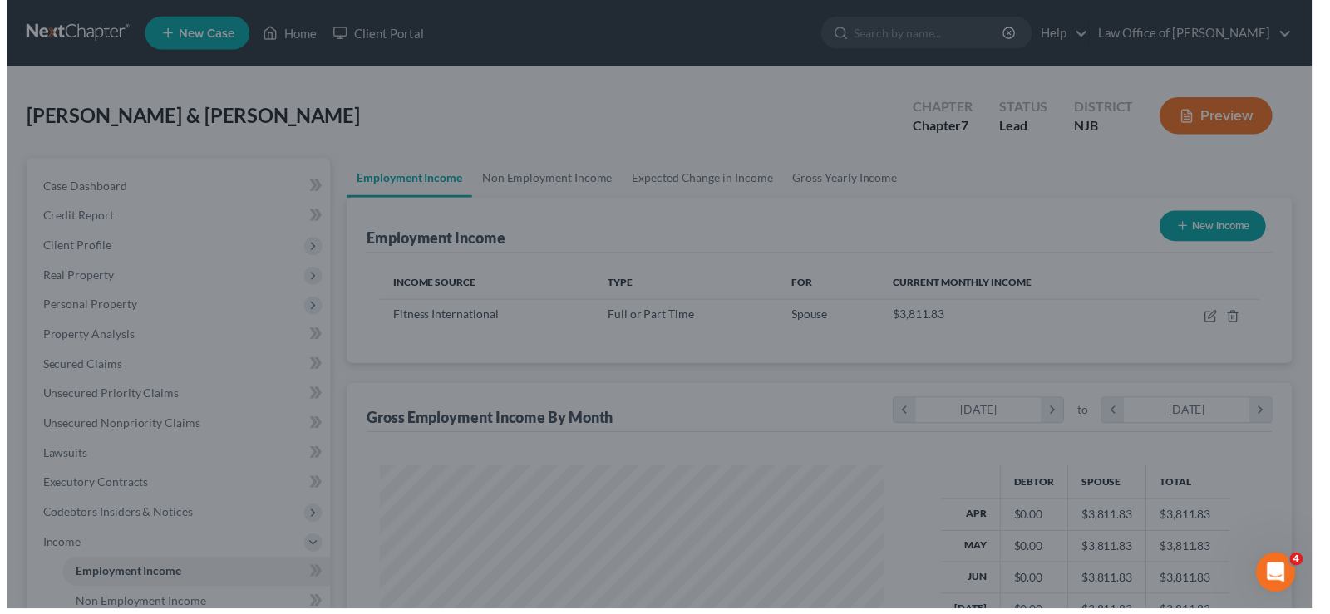
scroll to position [830995, 830756]
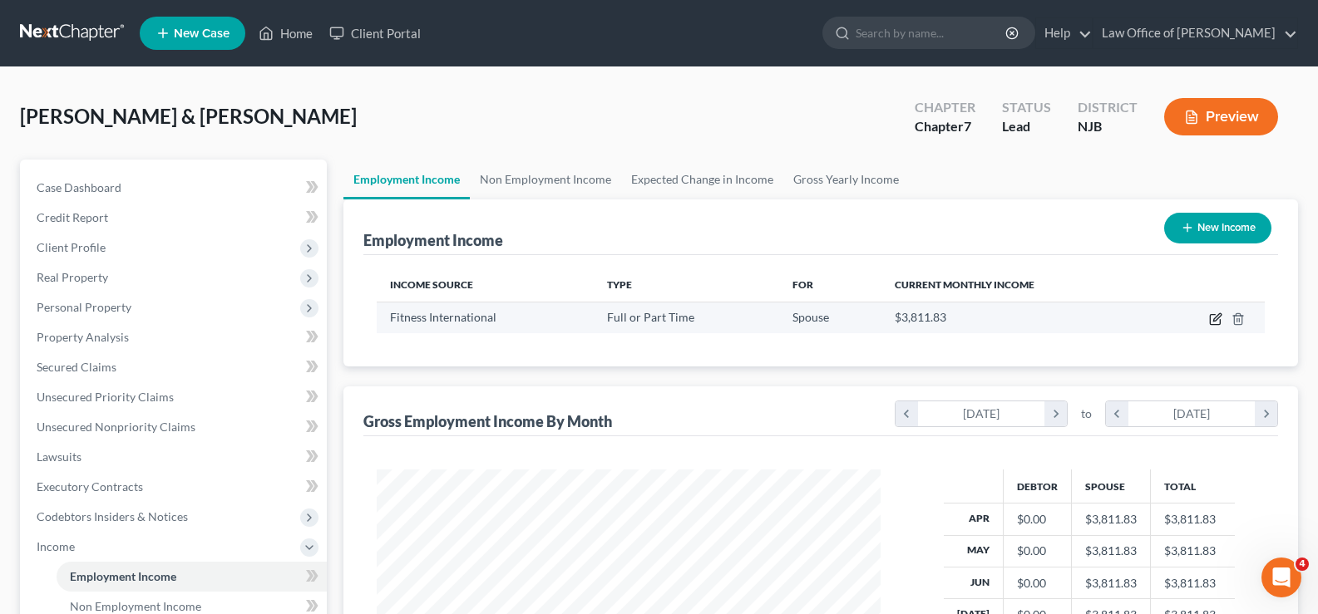
click at [1214, 318] on icon "button" at bounding box center [1215, 319] width 13 height 13
select select "0"
select select "2"
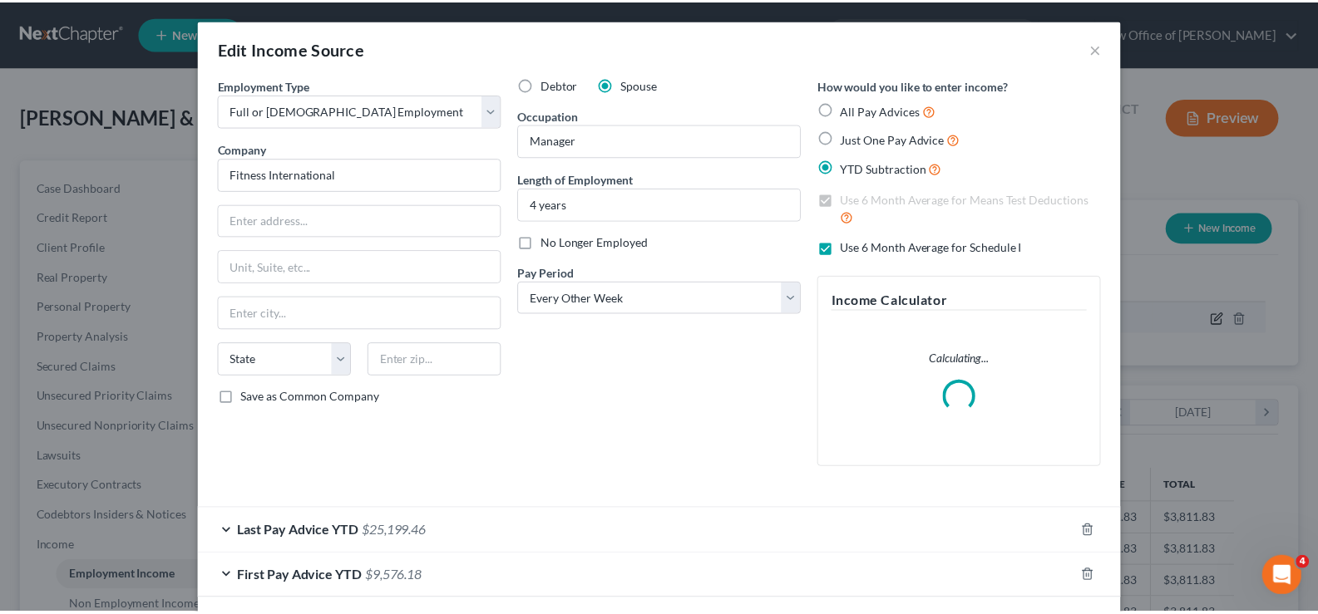
scroll to position [298, 543]
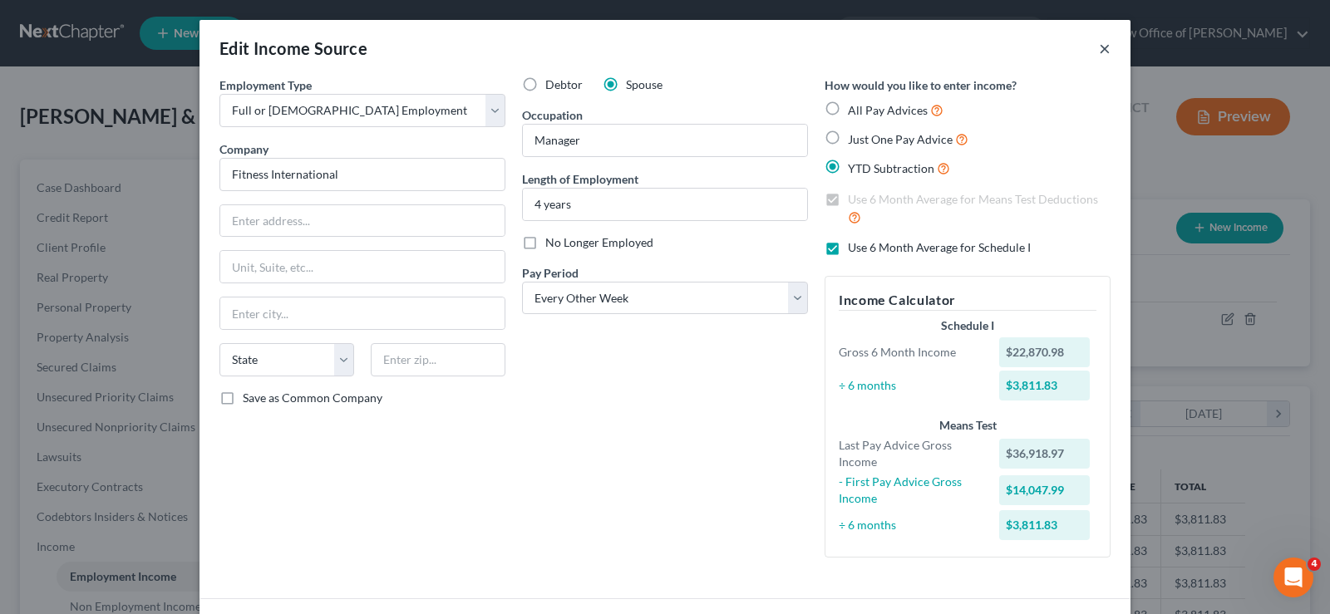
click at [1099, 42] on button "×" at bounding box center [1105, 48] width 12 height 20
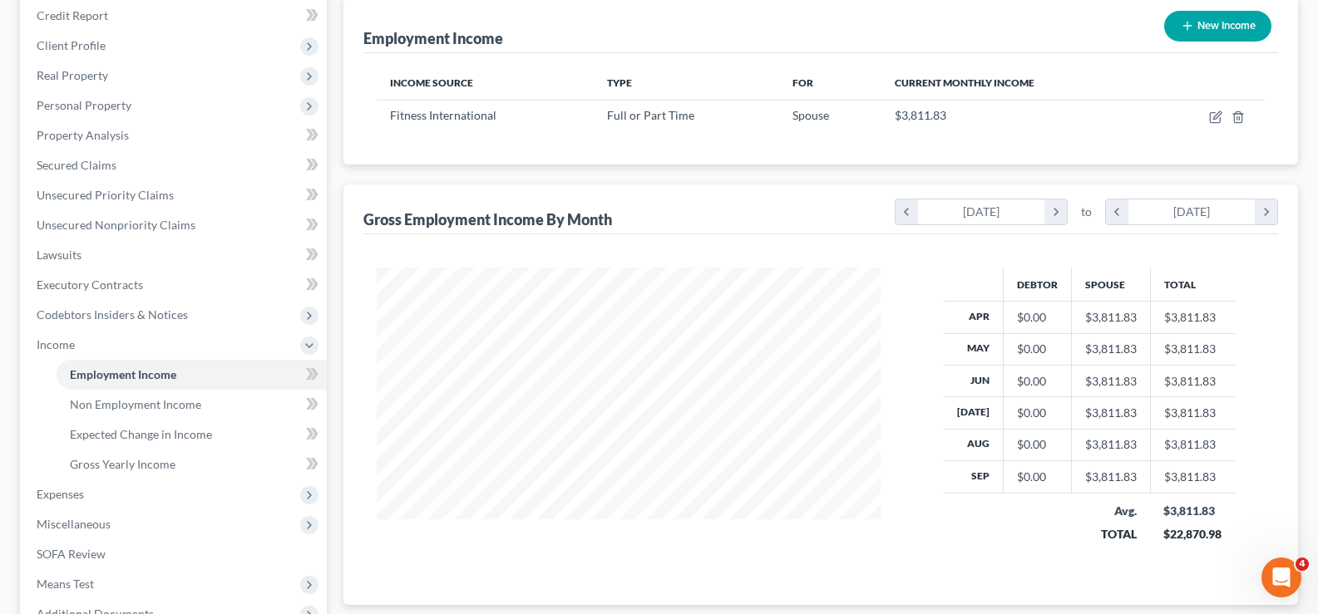
scroll to position [389, 0]
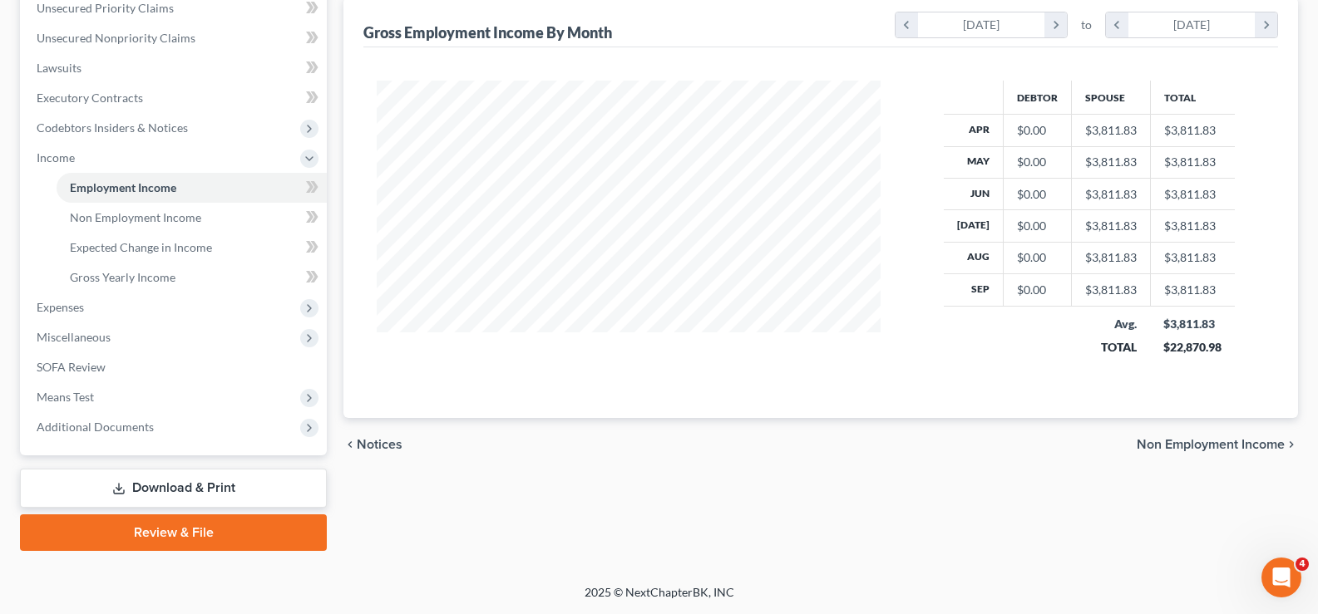
click at [178, 533] on link "Review & File" at bounding box center [173, 533] width 307 height 37
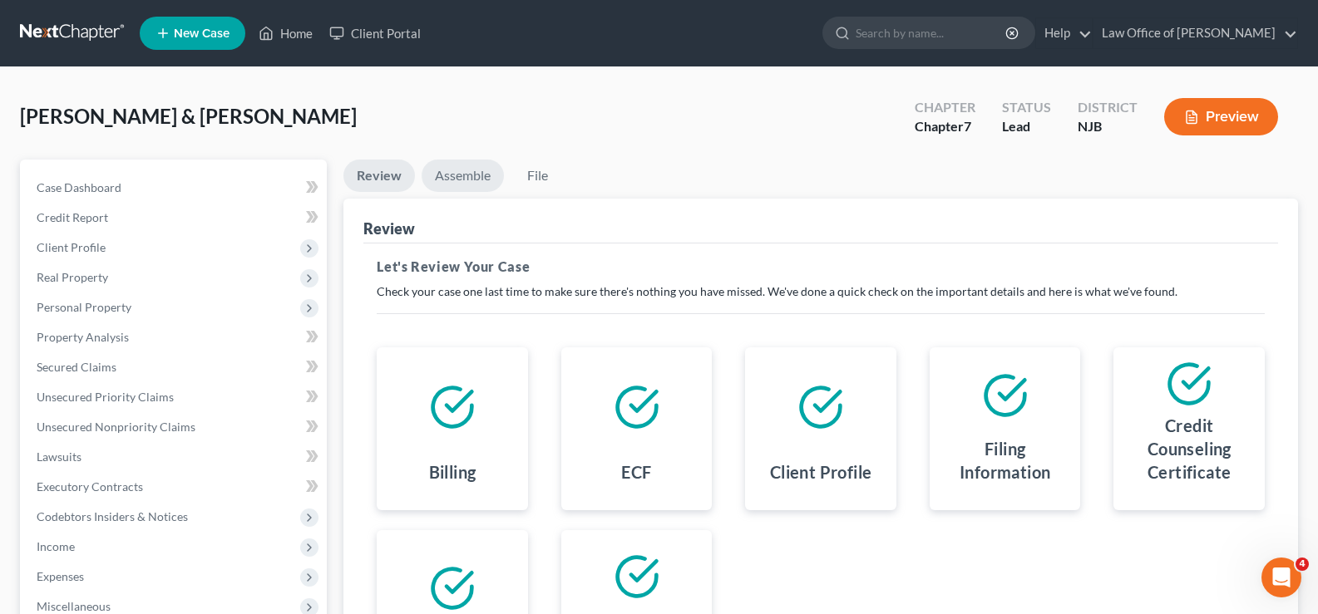
click at [447, 174] on link "Assemble" at bounding box center [462, 176] width 82 height 32
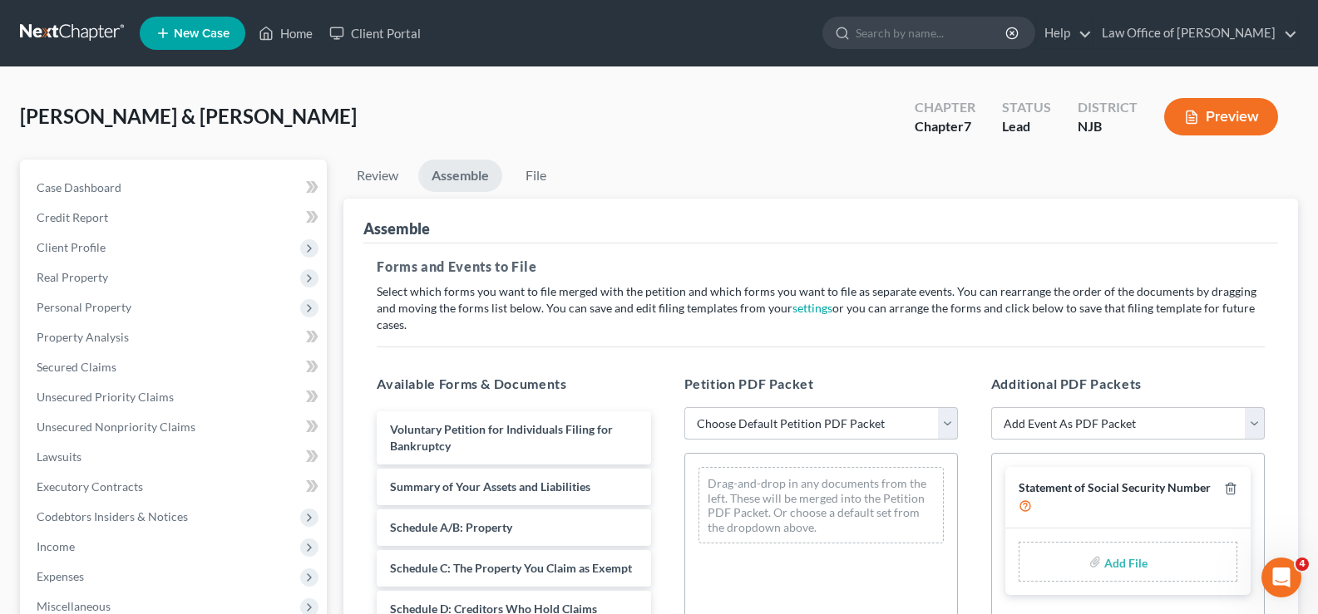
click at [793, 407] on select "Choose Default Petition PDF Packet Complete Bankruptcy Petition (all forms and …" at bounding box center [820, 423] width 273 height 33
select select "0"
click at [684, 407] on select "Choose Default Petition PDF Packet Complete Bankruptcy Petition (all forms and …" at bounding box center [820, 423] width 273 height 33
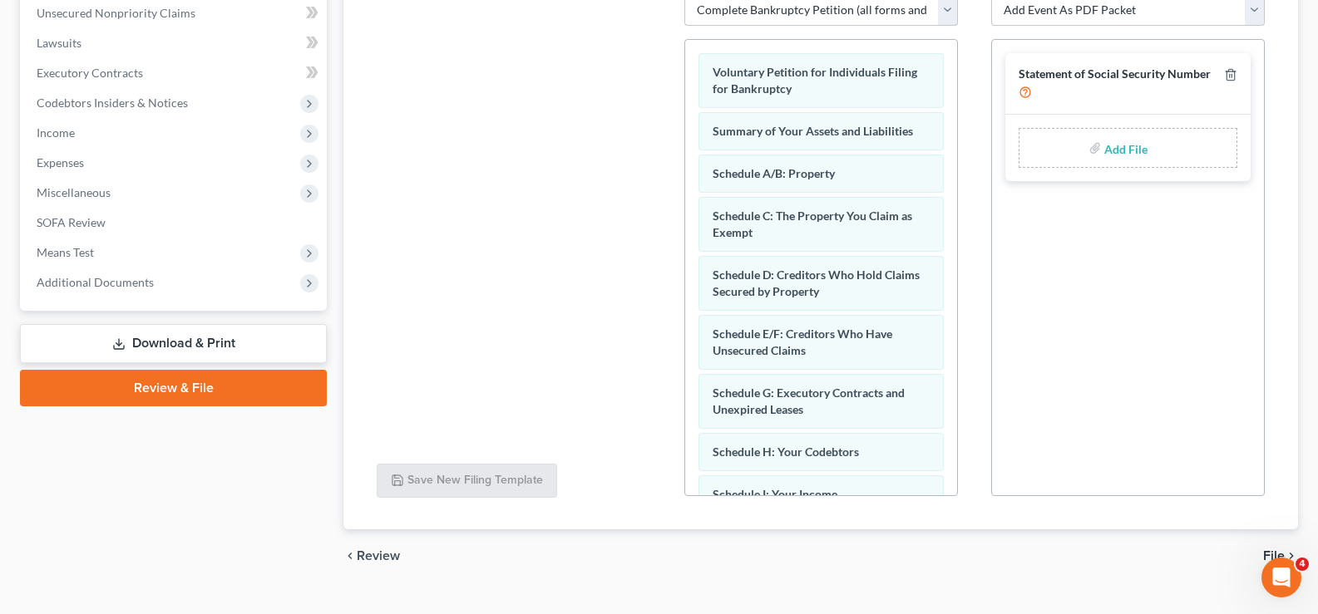
scroll to position [429, 0]
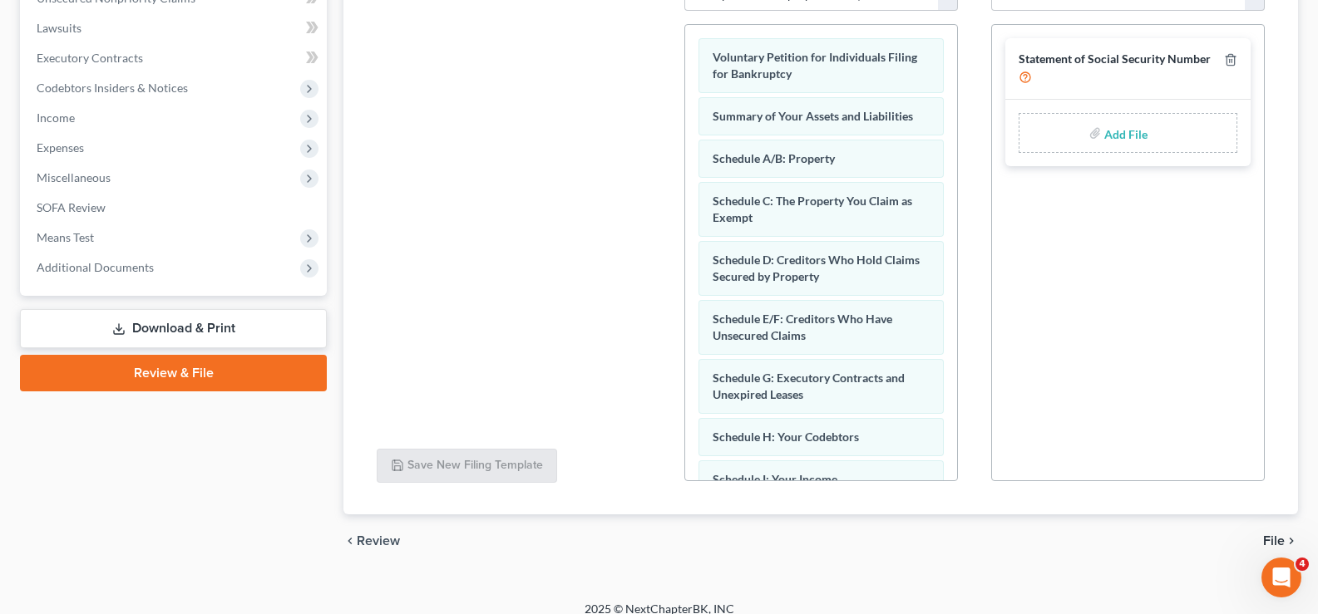
click at [1274, 535] on span "File" at bounding box center [1274, 541] width 22 height 13
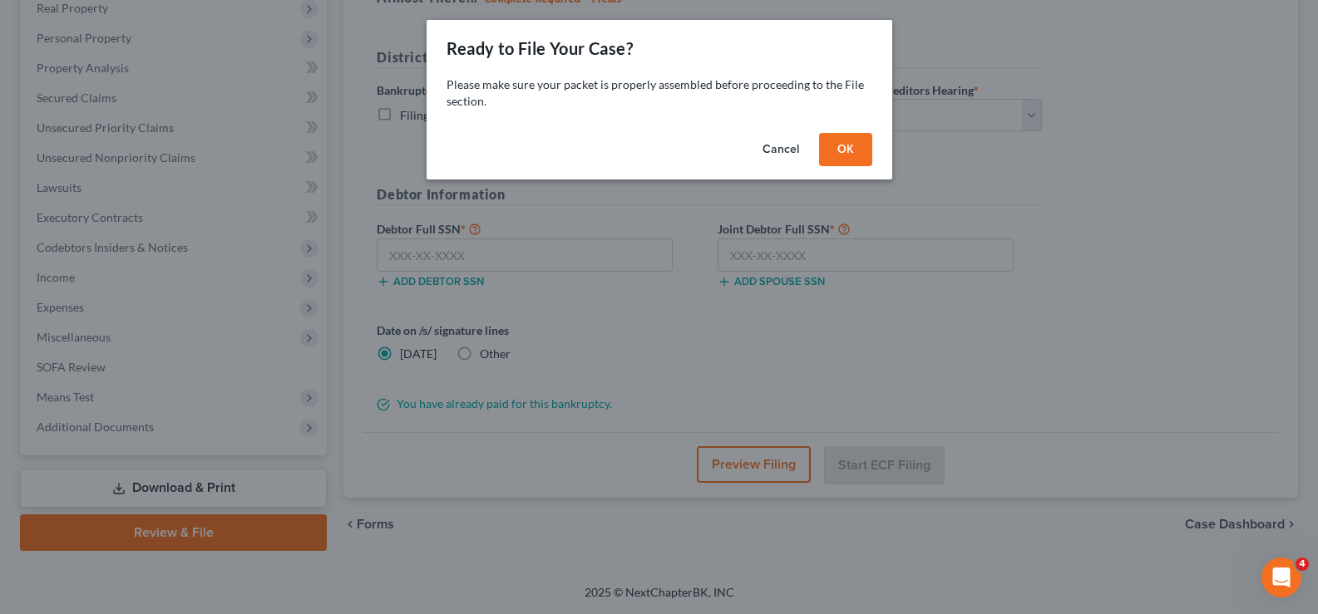
scroll to position [269, 0]
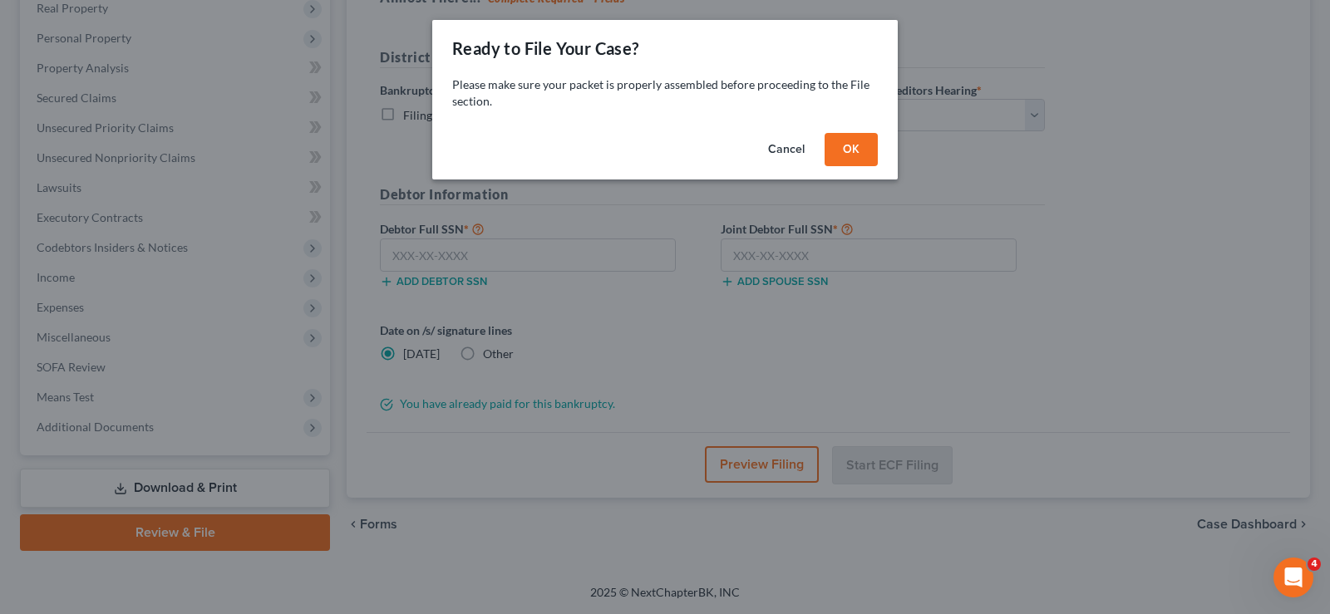
drag, startPoint x: 871, startPoint y: 137, endPoint x: 841, endPoint y: 145, distance: 30.8
click at [870, 137] on button "OK" at bounding box center [851, 149] width 53 height 33
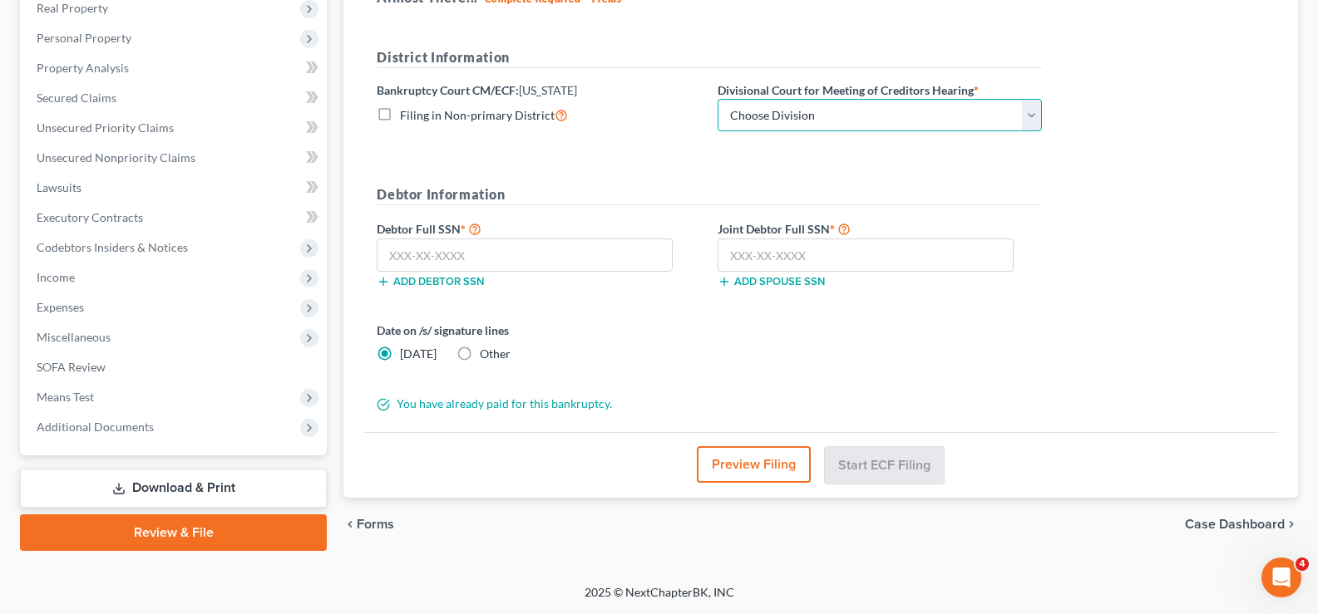
click at [778, 115] on select "Choose Division [GEOGRAPHIC_DATA] [GEOGRAPHIC_DATA]/[GEOGRAPHIC_DATA] [GEOGRAPH…" at bounding box center [879, 115] width 324 height 33
select select "3"
click at [717, 99] on select "Choose Division [GEOGRAPHIC_DATA] [GEOGRAPHIC_DATA]/[GEOGRAPHIC_DATA] [GEOGRAPH…" at bounding box center [879, 115] width 324 height 33
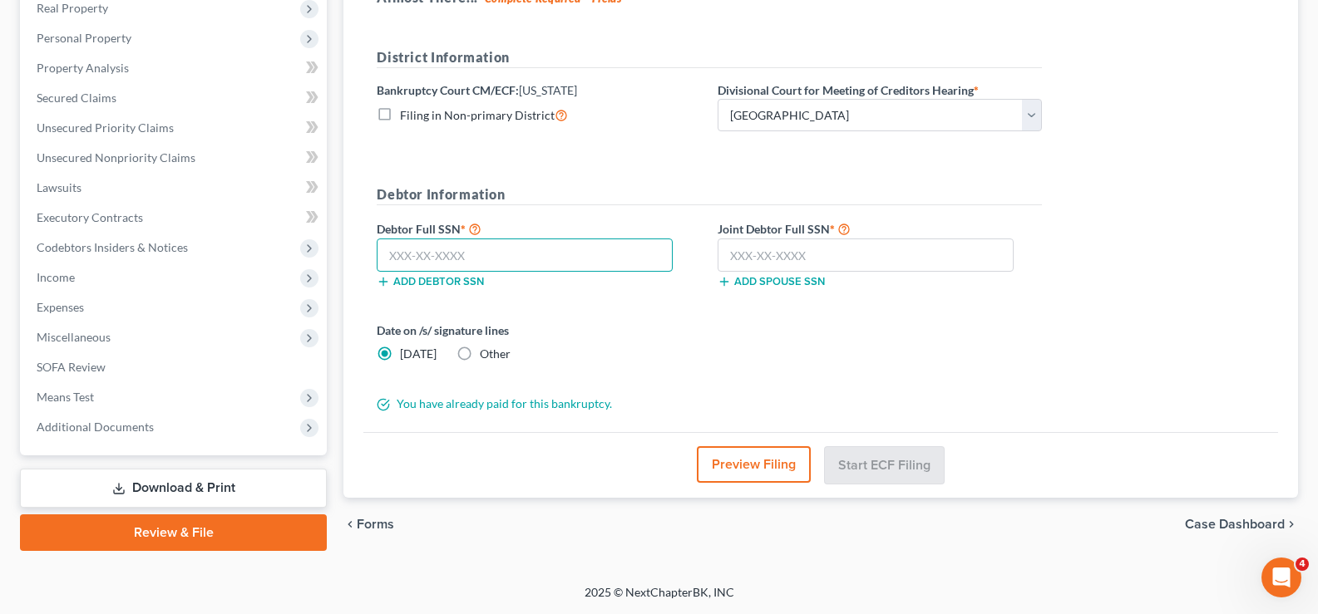
click at [455, 249] on input "text" at bounding box center [525, 255] width 296 height 33
type input "073-88-0605"
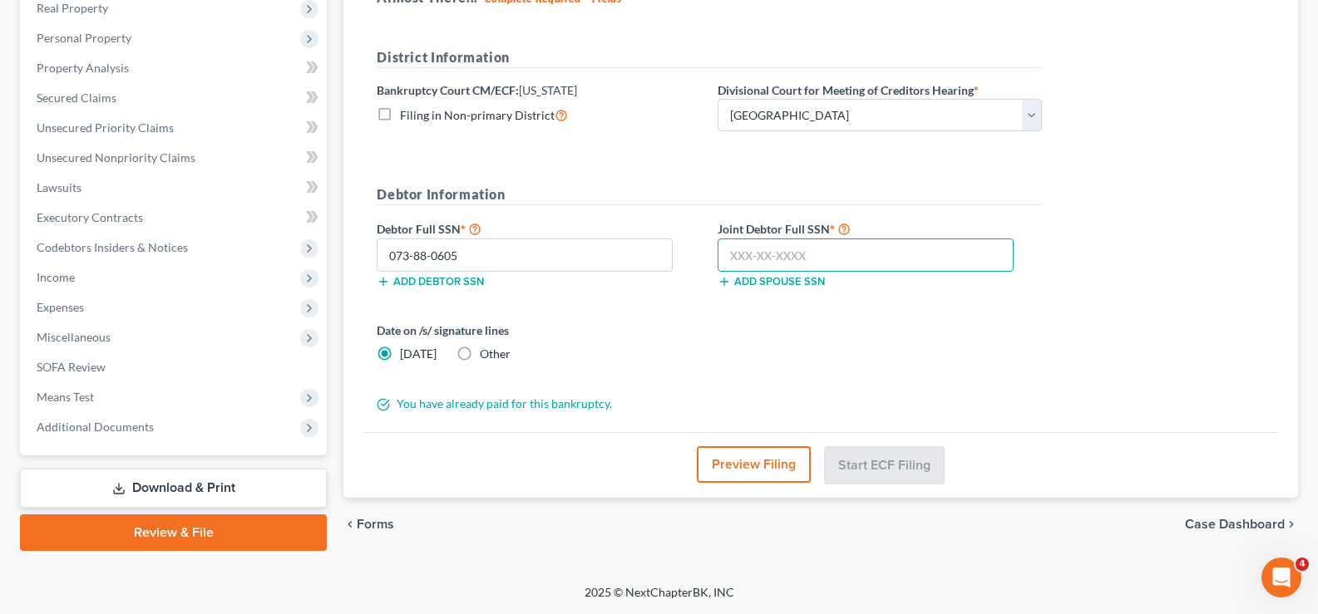
click at [747, 256] on input "text" at bounding box center [865, 255] width 296 height 33
type input "059-84-5999"
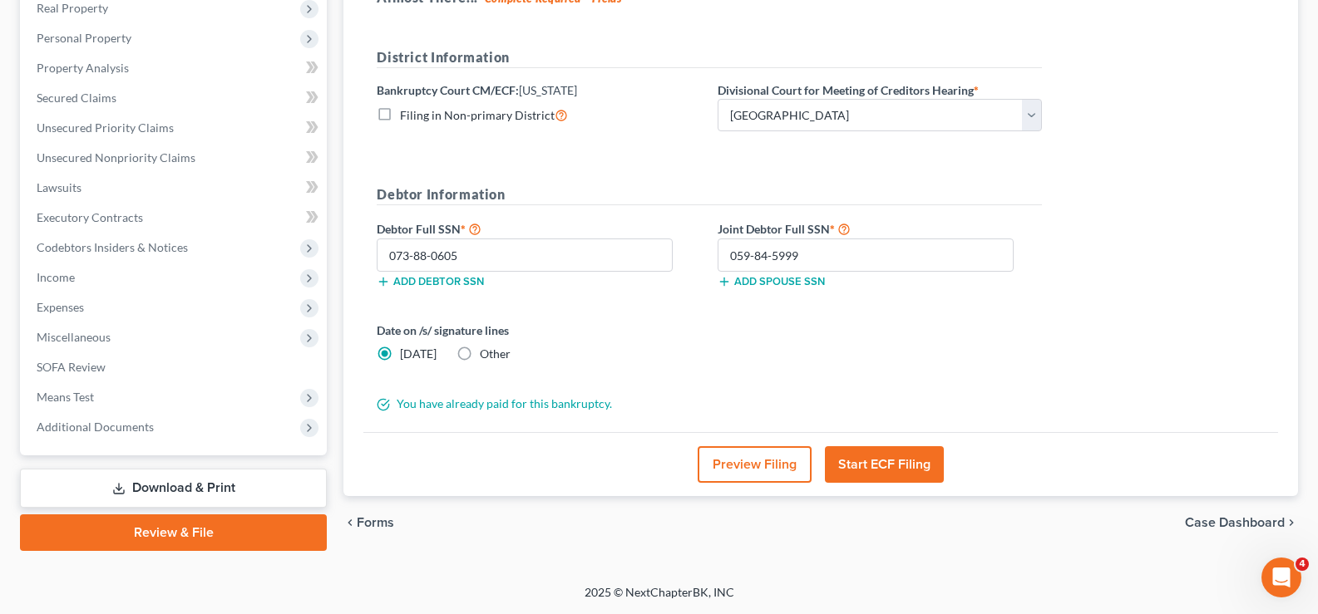
click at [862, 465] on button "Start ECF Filing" at bounding box center [884, 464] width 119 height 37
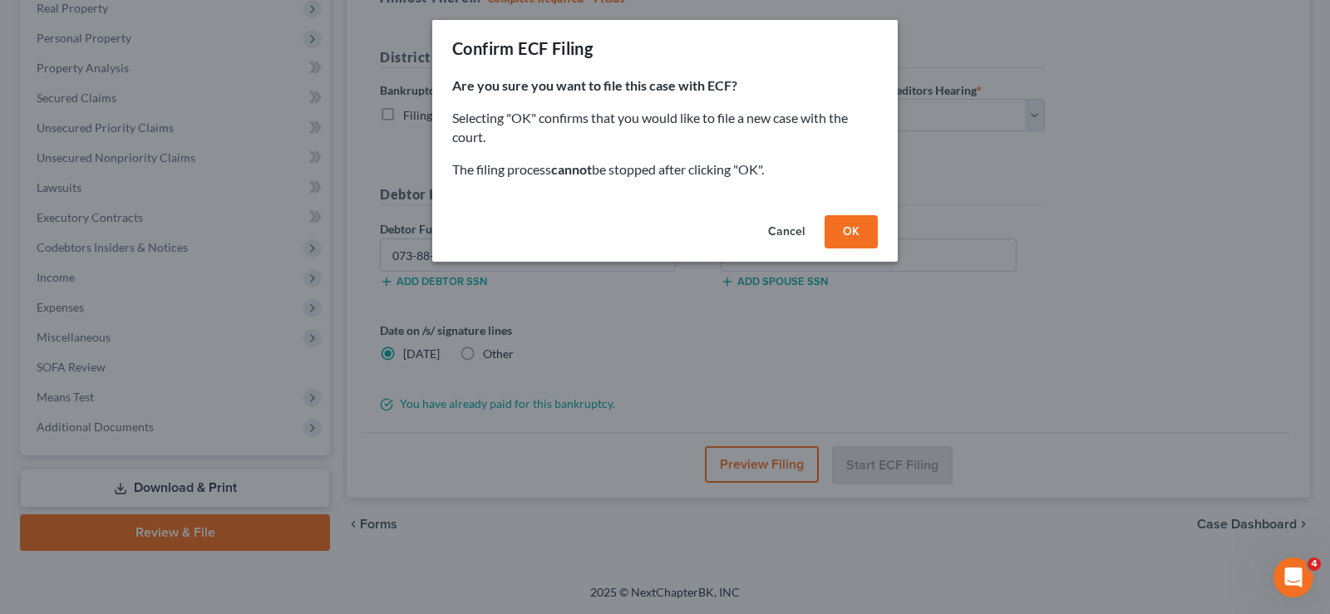
click at [869, 234] on button "OK" at bounding box center [851, 231] width 53 height 33
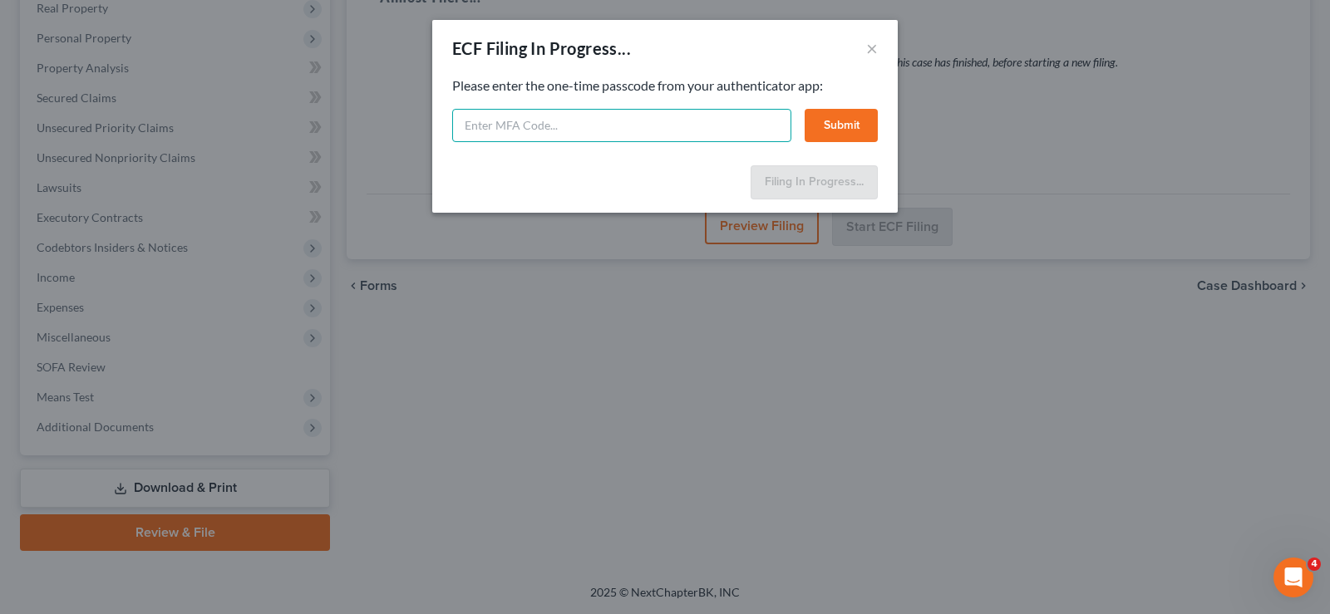
click at [491, 136] on input "text" at bounding box center [621, 125] width 339 height 33
type input "9"
type input "585848"
click at [843, 122] on button "Submit" at bounding box center [841, 125] width 73 height 33
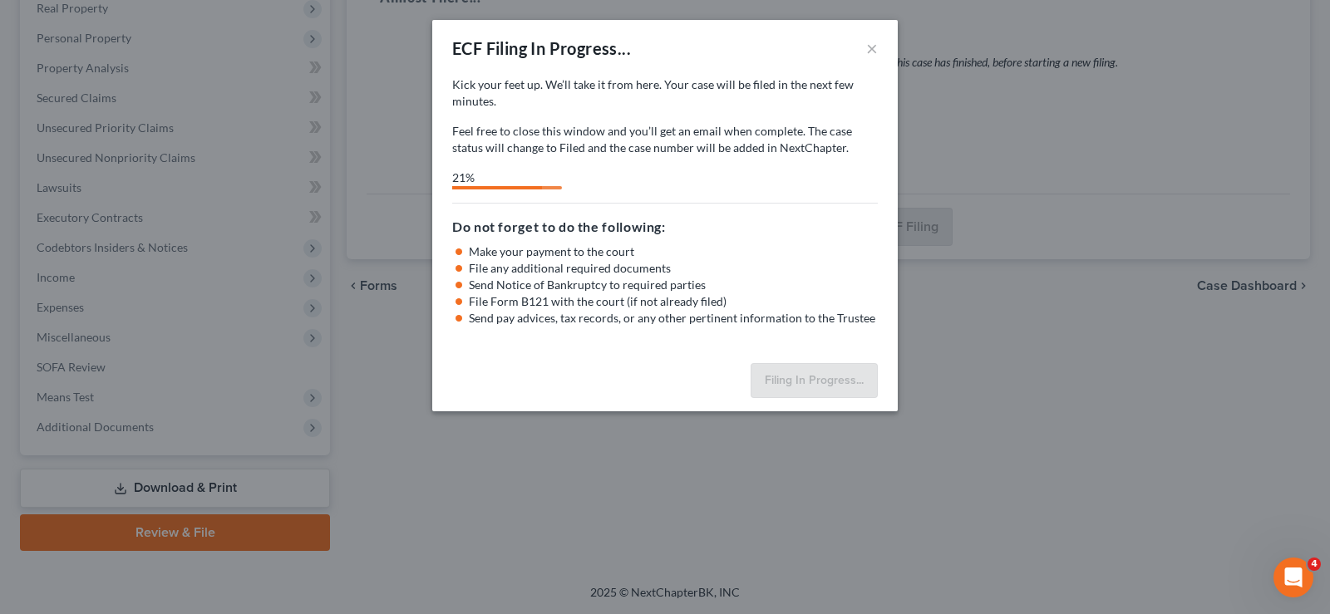
select select "3"
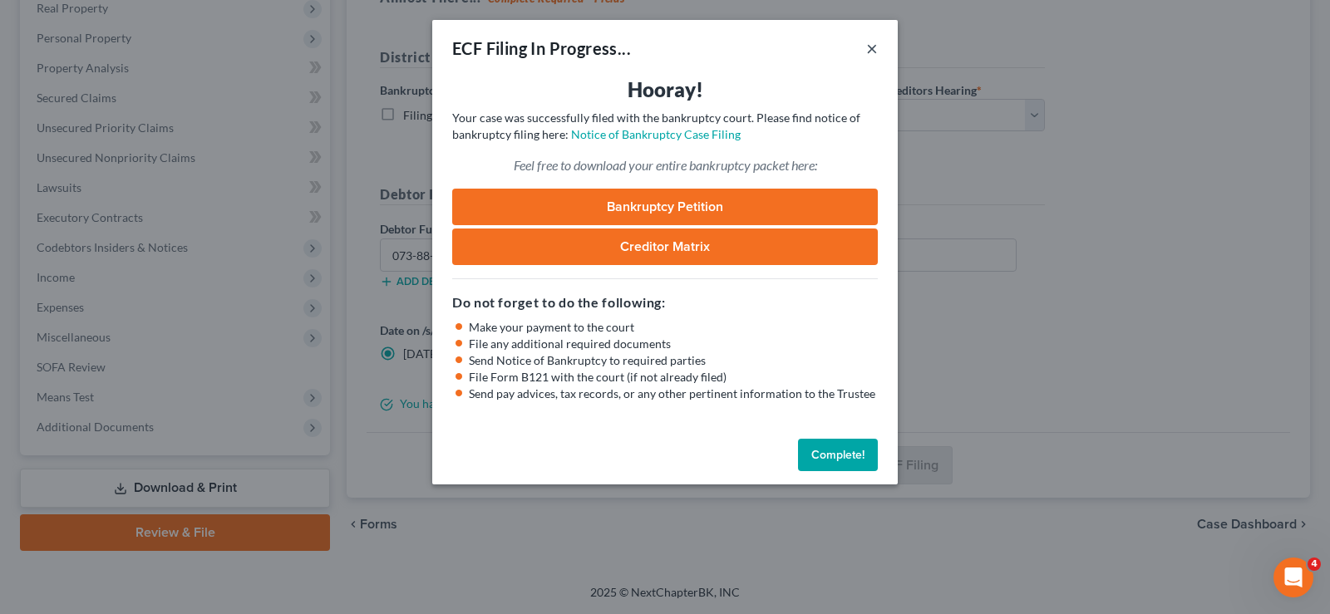
click at [866, 43] on button "×" at bounding box center [872, 48] width 12 height 20
